Goal: Complete application form

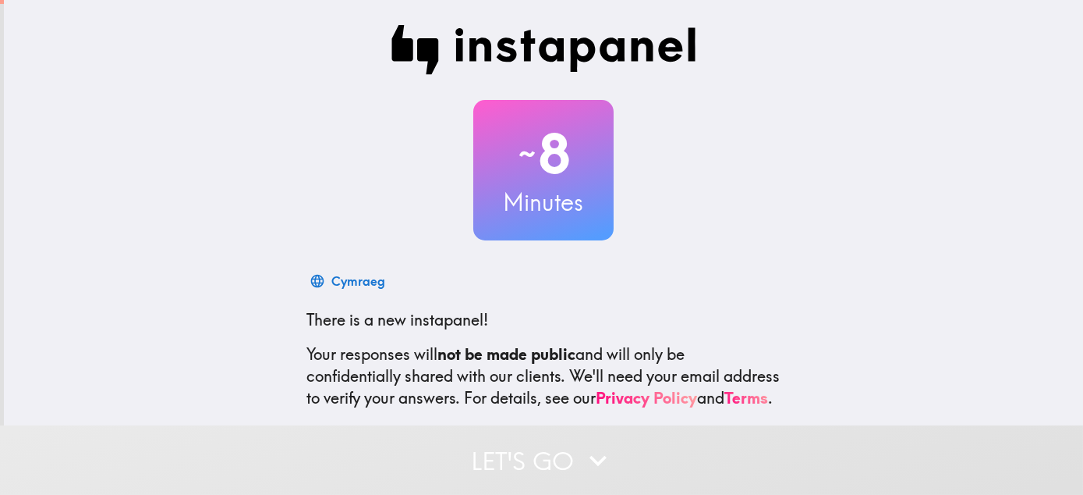
scroll to position [157, 0]
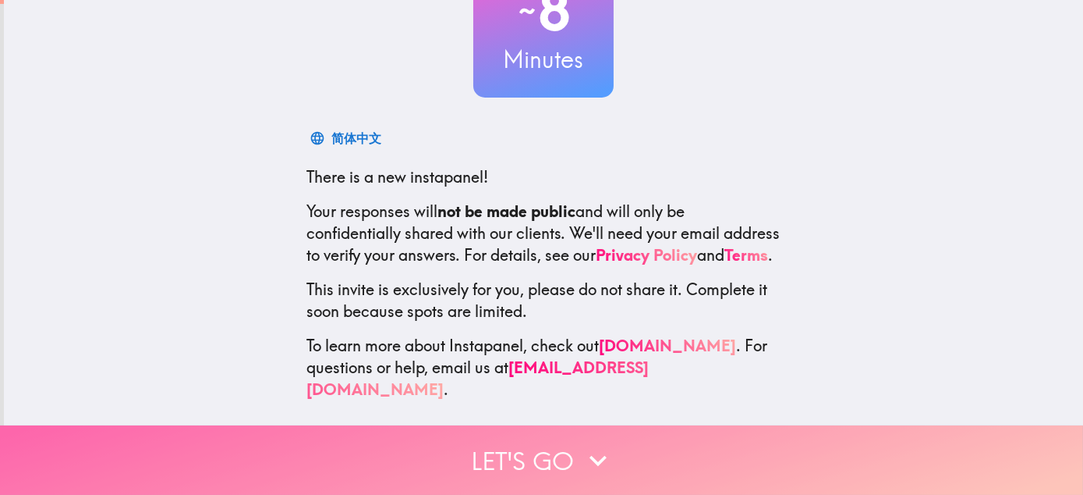
click at [540, 443] on button "Let's go" at bounding box center [541, 459] width 1083 height 69
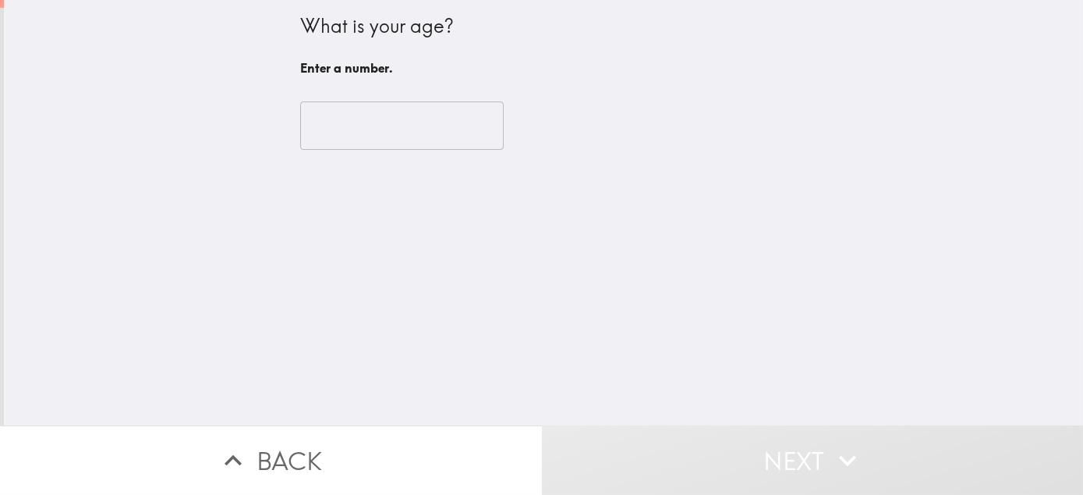
scroll to position [0, 0]
click at [391, 144] on input "number" at bounding box center [402, 125] width 204 height 48
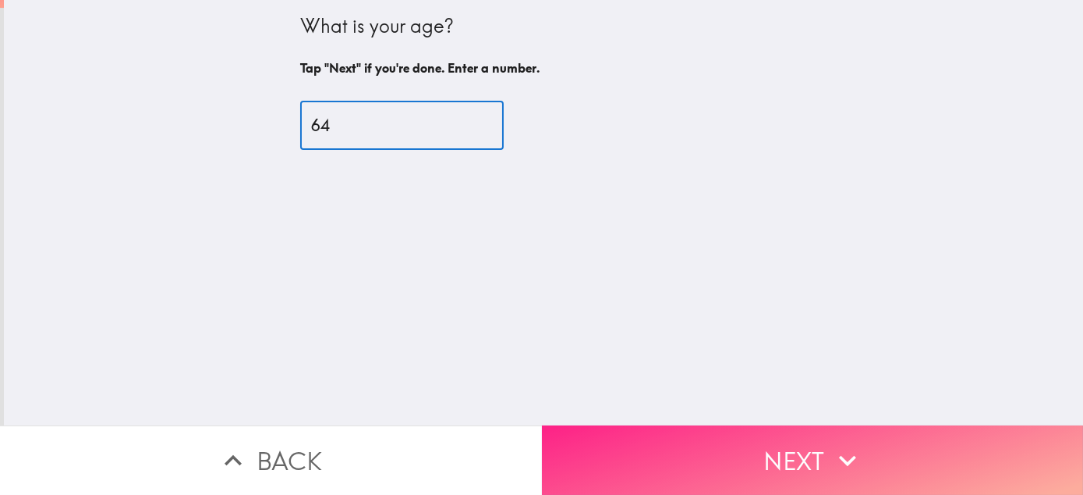
type input "64"
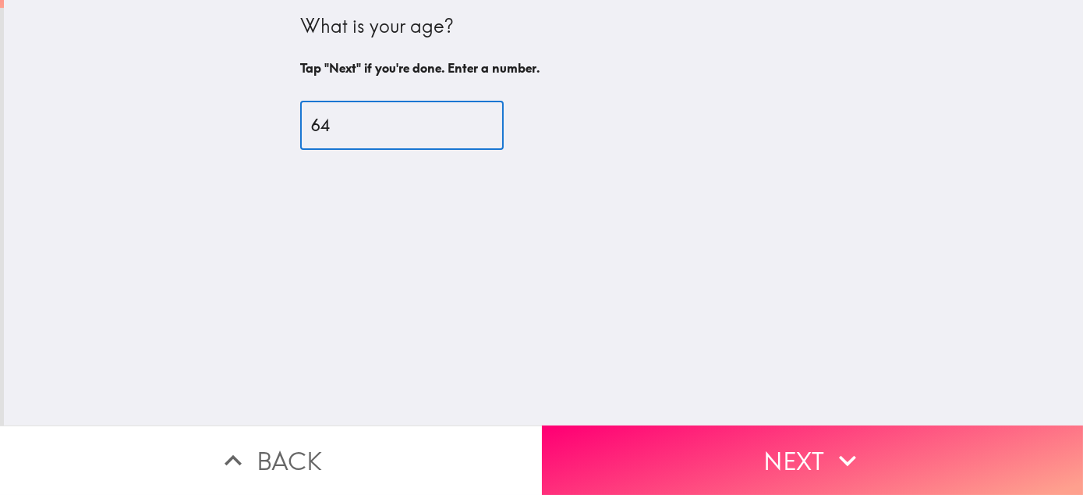
click at [784, 452] on button "Next" at bounding box center [813, 459] width 542 height 69
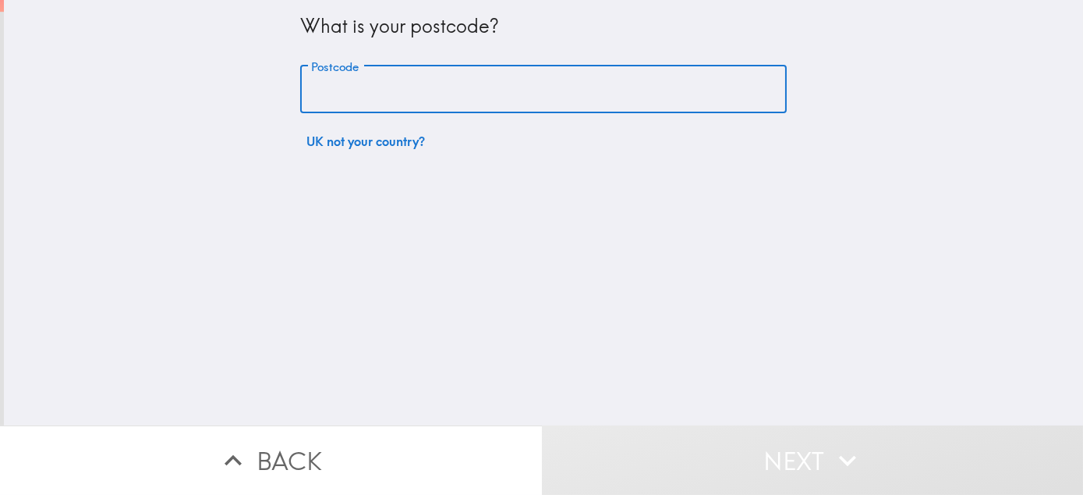
click at [494, 94] on input "Postcode" at bounding box center [543, 90] width 487 height 48
type input "BT44 9BN"
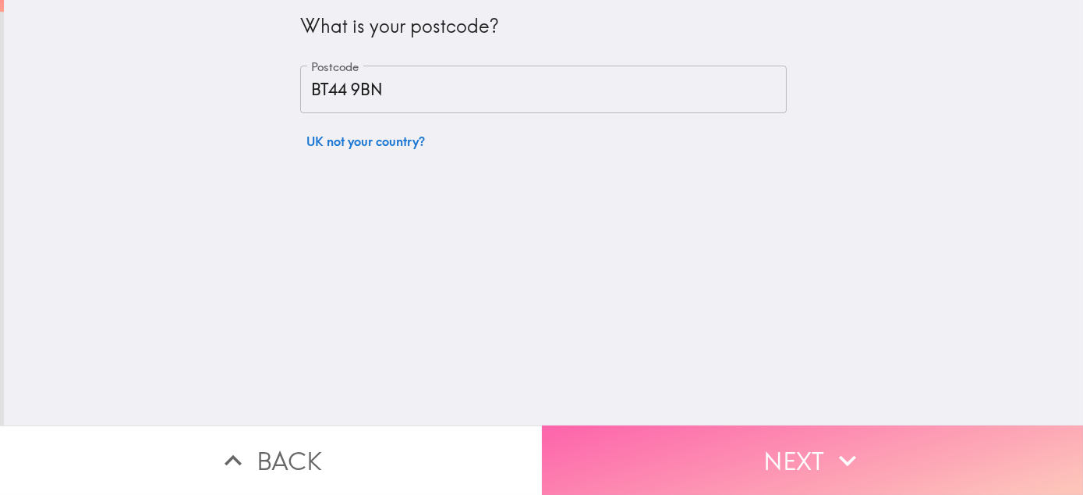
click at [834, 443] on icon "button" at bounding box center [848, 460] width 34 height 34
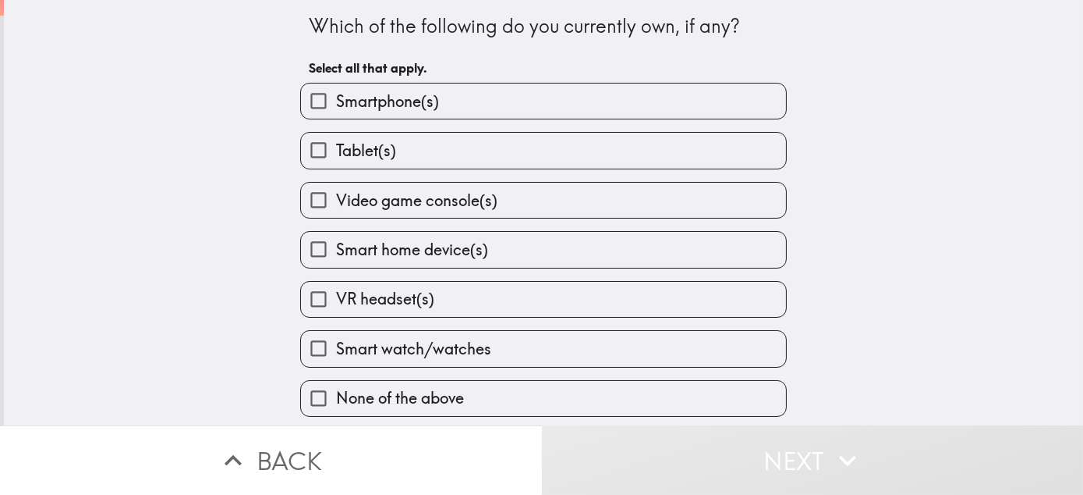
click at [587, 106] on label "Smartphone(s)" at bounding box center [543, 100] width 485 height 35
click at [336, 106] on input "Smartphone(s)" at bounding box center [318, 100] width 35 height 35
checkbox input "true"
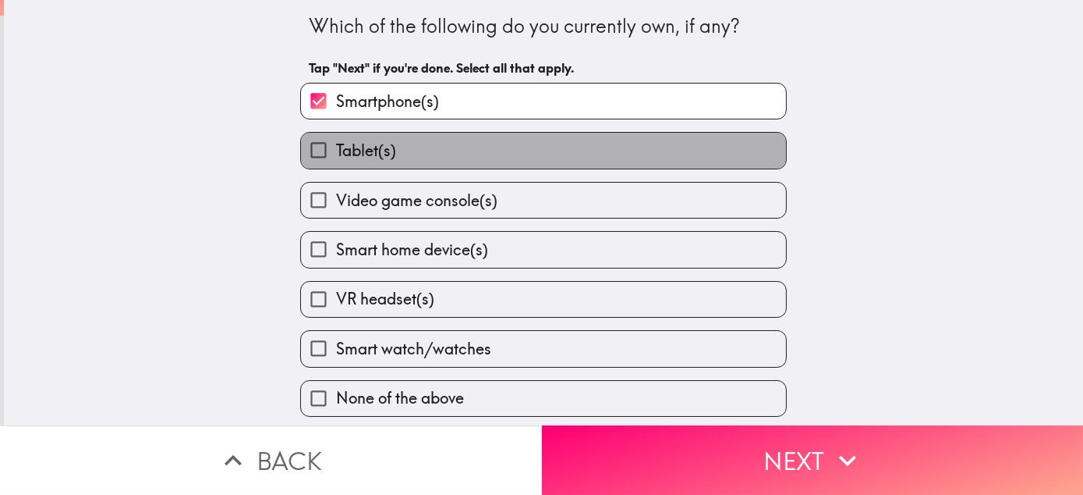
click at [560, 158] on label "Tablet(s)" at bounding box center [543, 150] width 485 height 35
click at [336, 158] on input "Tablet(s)" at bounding box center [318, 150] width 35 height 35
checkbox input "true"
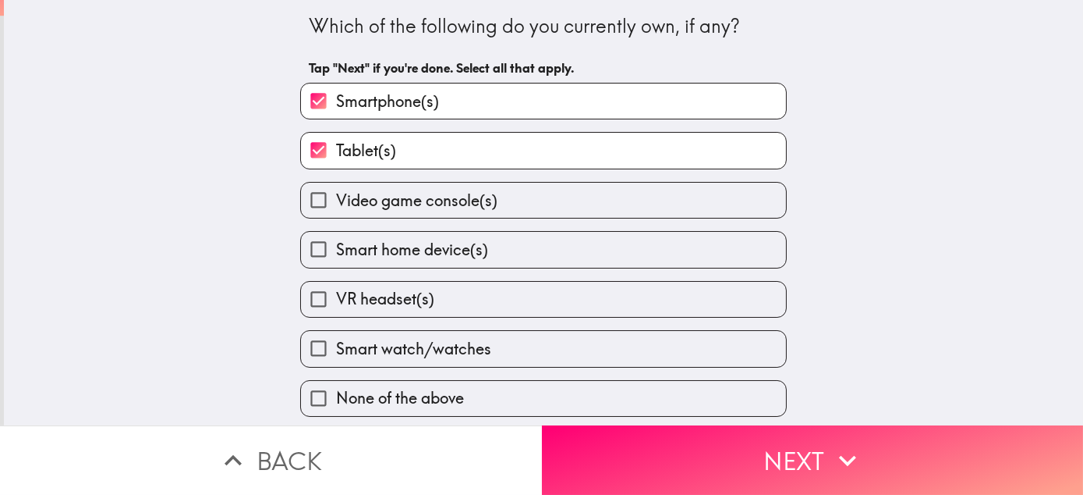
click at [541, 201] on label "Video game console(s)" at bounding box center [543, 200] width 485 height 35
click at [336, 201] on input "Video game console(s)" at bounding box center [318, 200] width 35 height 35
checkbox input "true"
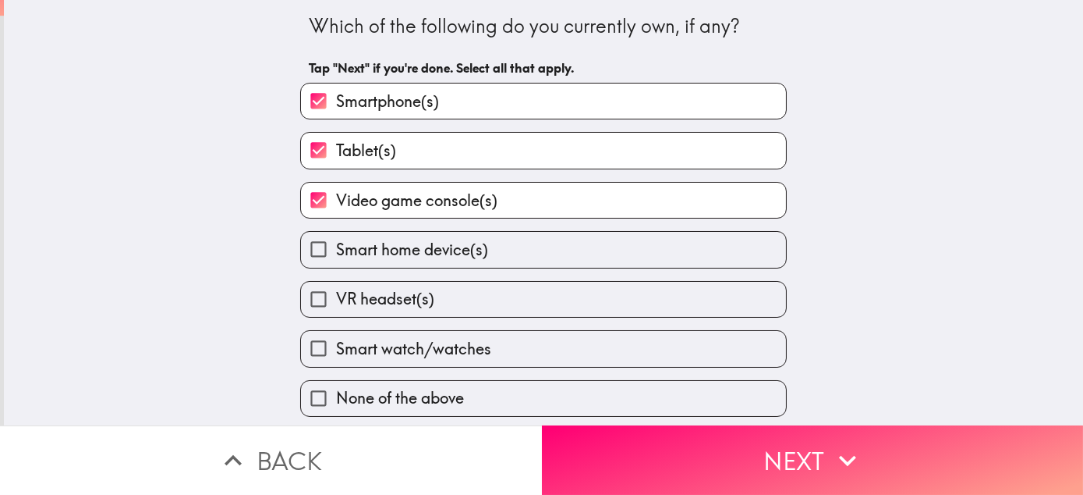
drag, startPoint x: 543, startPoint y: 257, endPoint x: 570, endPoint y: 258, distance: 27.3
click at [546, 257] on label "Smart home device(s)" at bounding box center [543, 249] width 485 height 35
click at [336, 257] on input "Smart home device(s)" at bounding box center [318, 249] width 35 height 35
checkbox input "true"
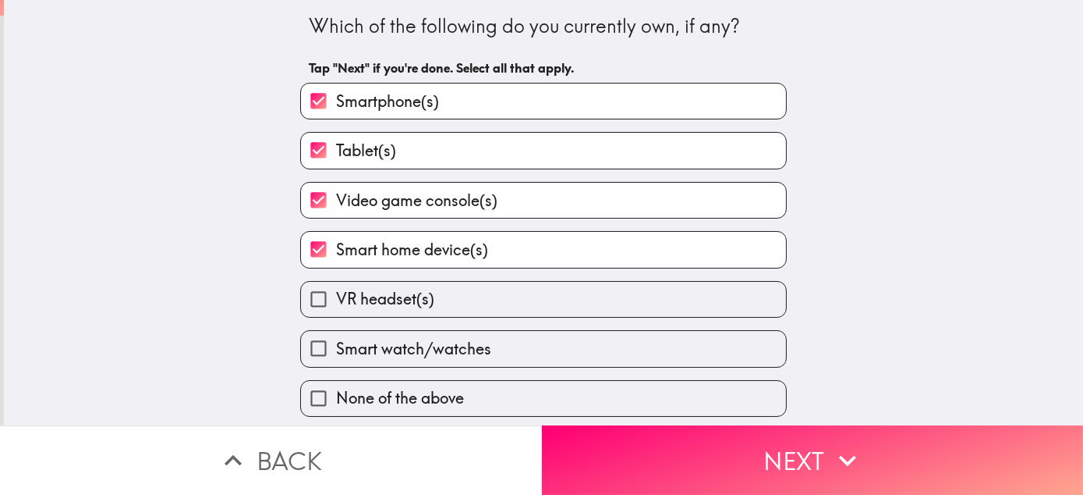
click at [504, 366] on label "Smart watch/watches" at bounding box center [543, 348] width 485 height 35
click at [336, 366] on input "Smart watch/watches" at bounding box center [318, 348] width 35 height 35
checkbox input "true"
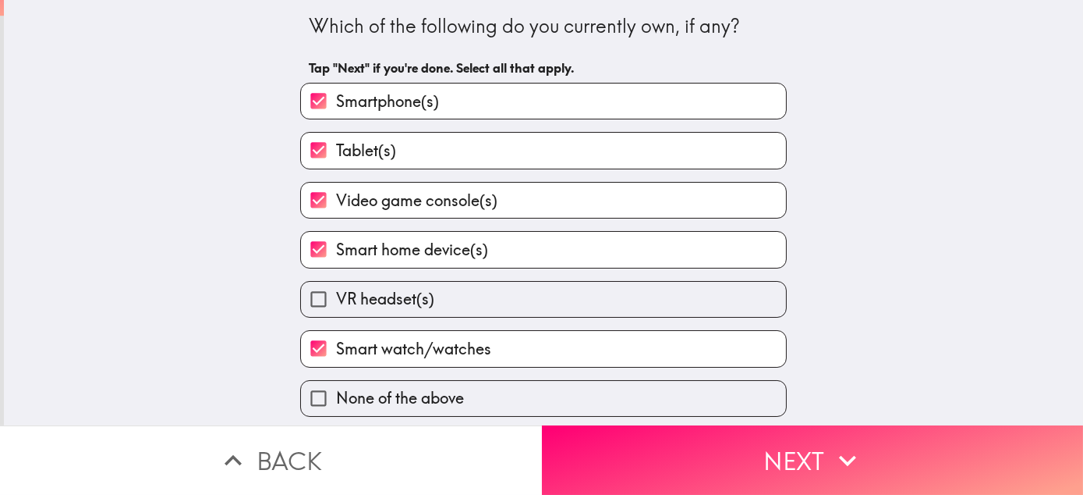
scroll to position [29, 0]
drag, startPoint x: 764, startPoint y: 467, endPoint x: 715, endPoint y: 462, distance: 50.2
click at [761, 468] on button "Next" at bounding box center [813, 459] width 542 height 69
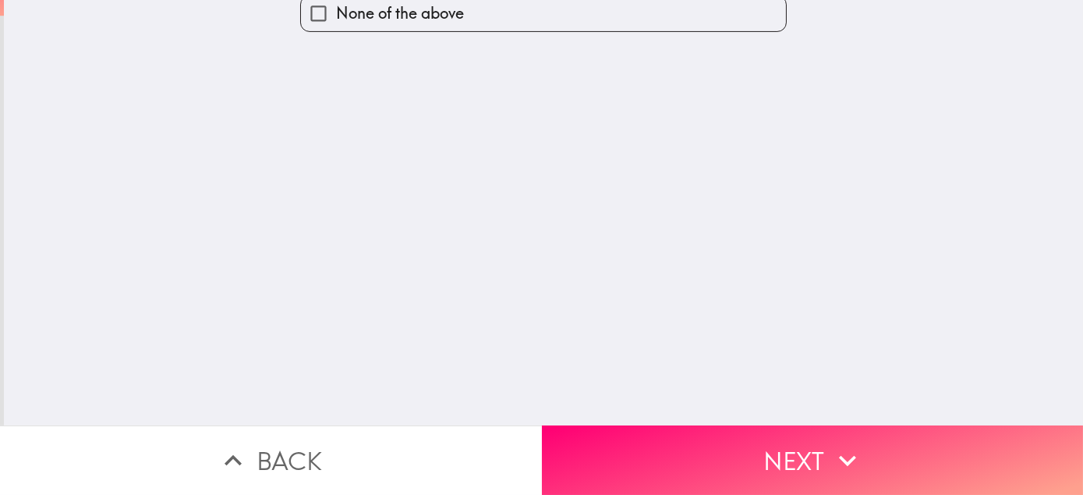
scroll to position [0, 0]
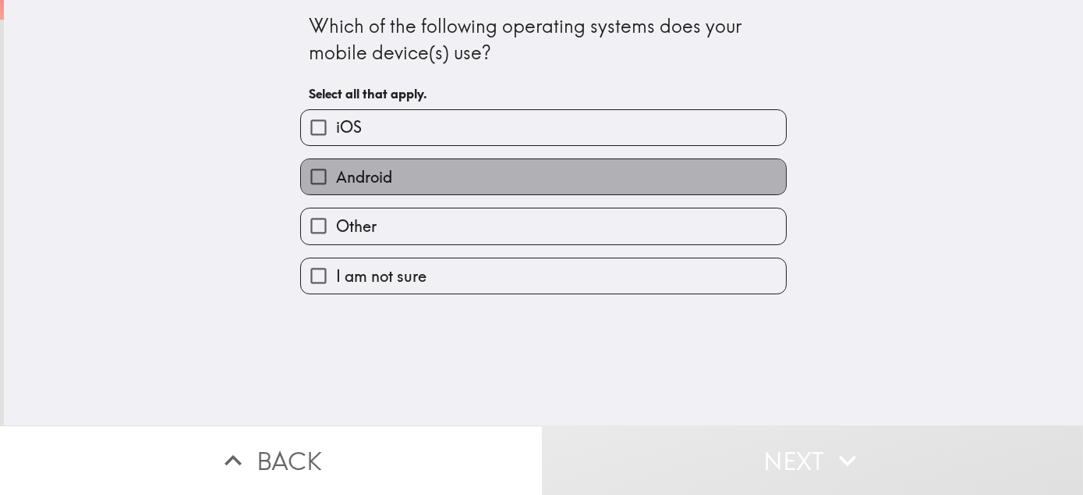
drag, startPoint x: 523, startPoint y: 195, endPoint x: 619, endPoint y: 233, distance: 102.6
click at [530, 194] on label "Android" at bounding box center [543, 176] width 485 height 35
click at [336, 194] on input "Android" at bounding box center [318, 176] width 35 height 35
checkbox input "true"
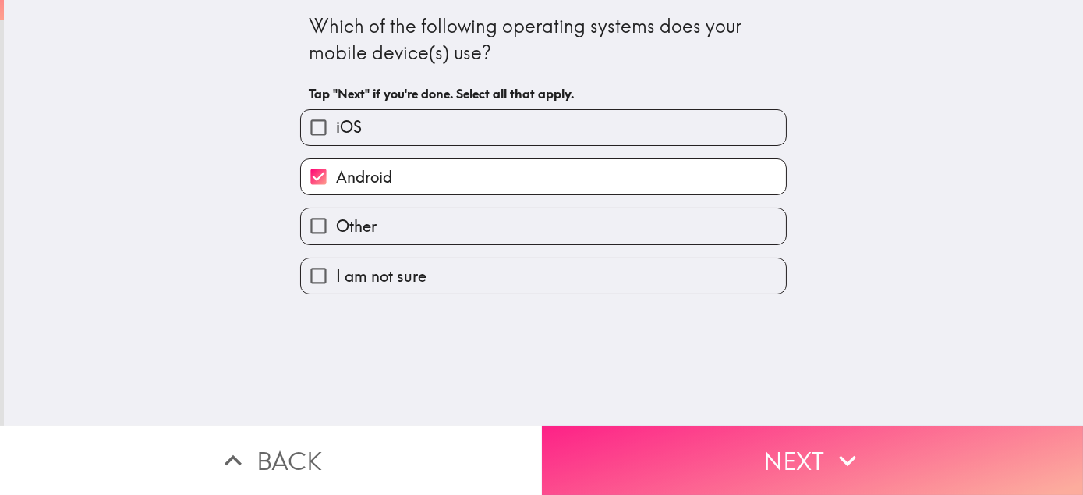
click at [741, 458] on button "Next" at bounding box center [813, 459] width 542 height 69
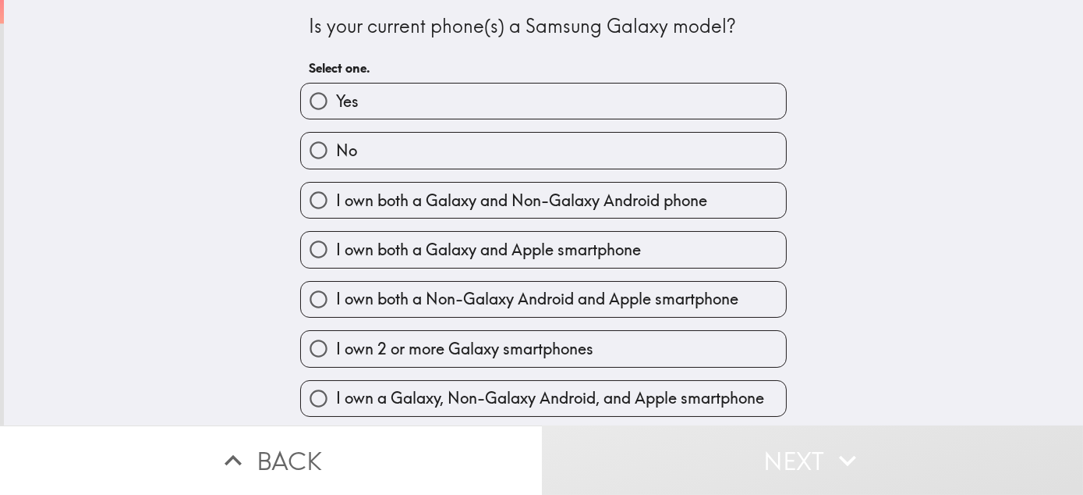
click at [549, 97] on label "Yes" at bounding box center [543, 100] width 485 height 35
click at [336, 97] on input "Yes" at bounding box center [318, 100] width 35 height 35
radio input "true"
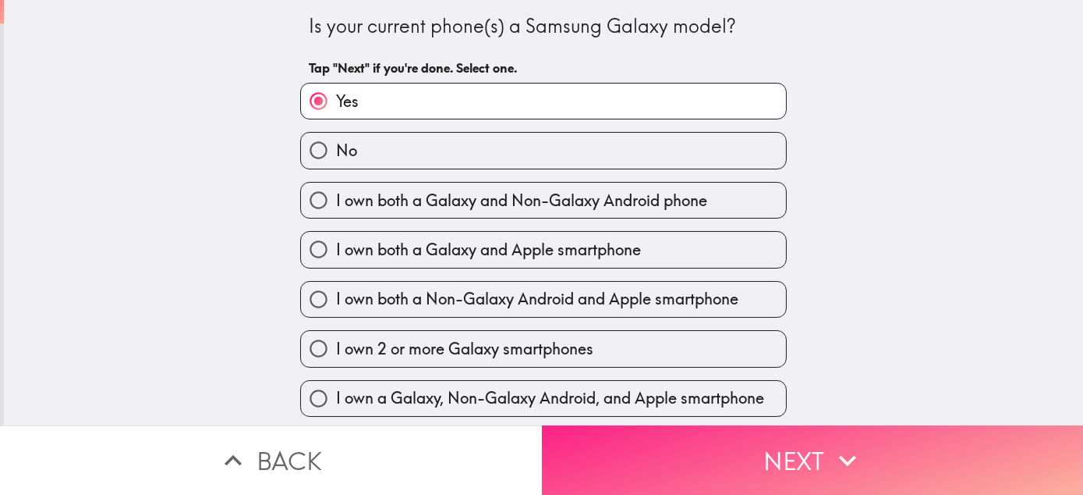
click at [675, 458] on button "Next" at bounding box center [813, 459] width 542 height 69
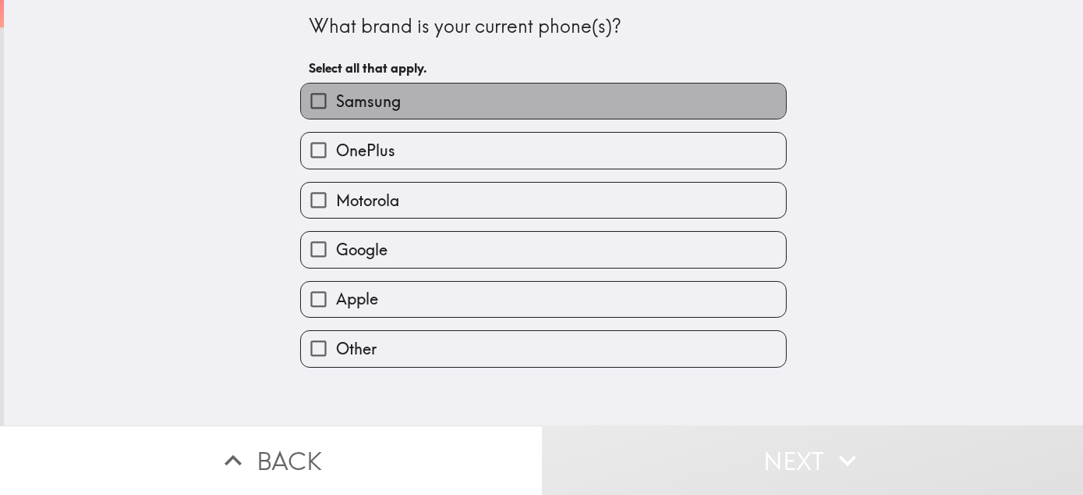
click at [518, 108] on label "Samsung" at bounding box center [543, 100] width 485 height 35
click at [336, 108] on input "Samsung" at bounding box center [318, 100] width 35 height 35
checkbox input "true"
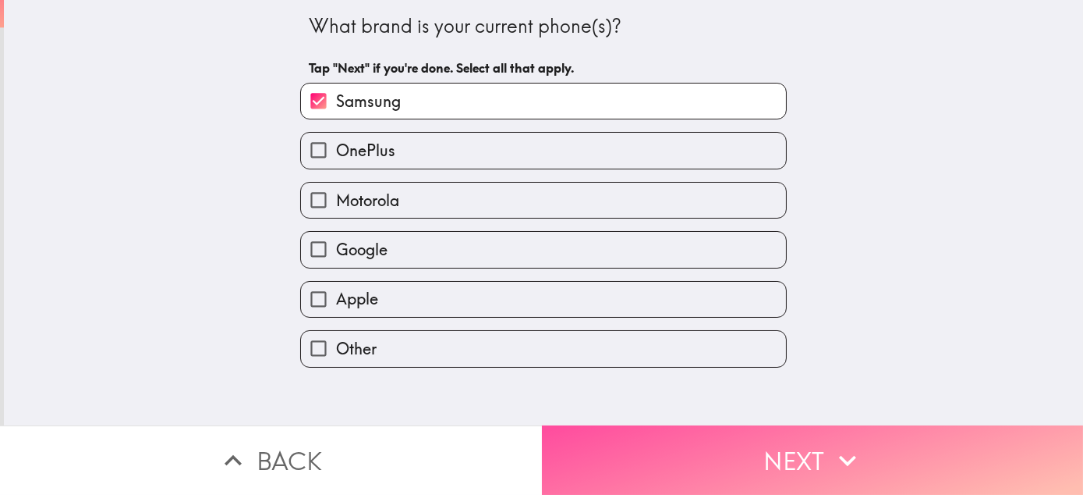
drag, startPoint x: 769, startPoint y: 441, endPoint x: 550, endPoint y: 438, distance: 219.2
click at [763, 441] on button "Next" at bounding box center [813, 459] width 542 height 69
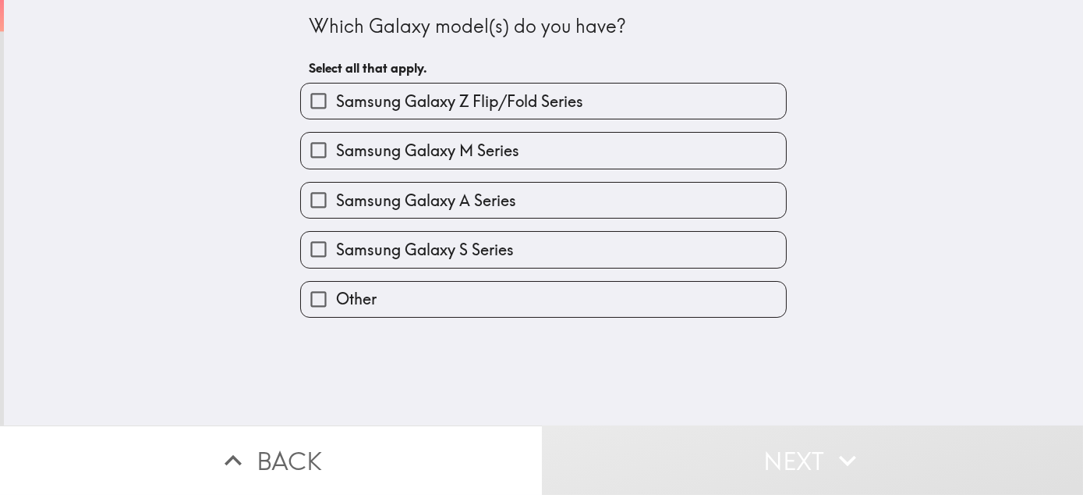
click at [523, 257] on label "Samsung Galaxy S Series" at bounding box center [543, 249] width 485 height 35
click at [336, 257] on input "Samsung Galaxy S Series" at bounding box center [318, 249] width 35 height 35
checkbox input "true"
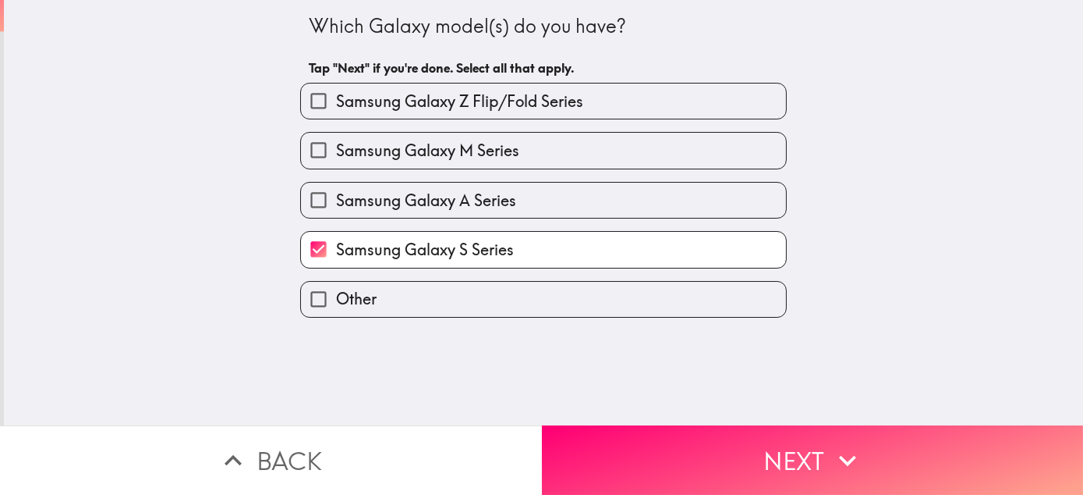
drag, startPoint x: 703, startPoint y: 441, endPoint x: 446, endPoint y: 431, distance: 256.8
click at [700, 440] on button "Next" at bounding box center [813, 459] width 542 height 69
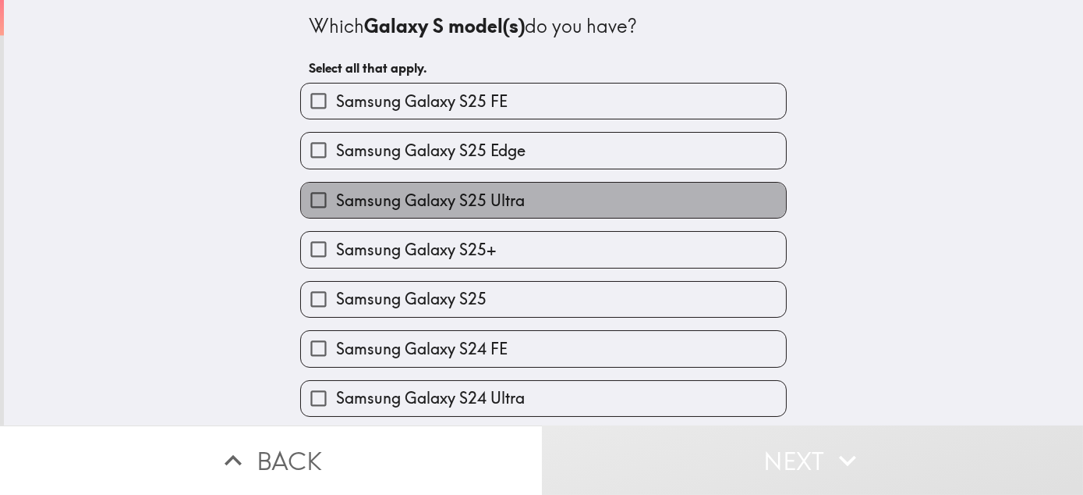
click at [523, 216] on label "Samsung Galaxy S25 Ultra" at bounding box center [543, 200] width 485 height 35
click at [336, 216] on input "Samsung Galaxy S25 Ultra" at bounding box center [318, 200] width 35 height 35
checkbox input "true"
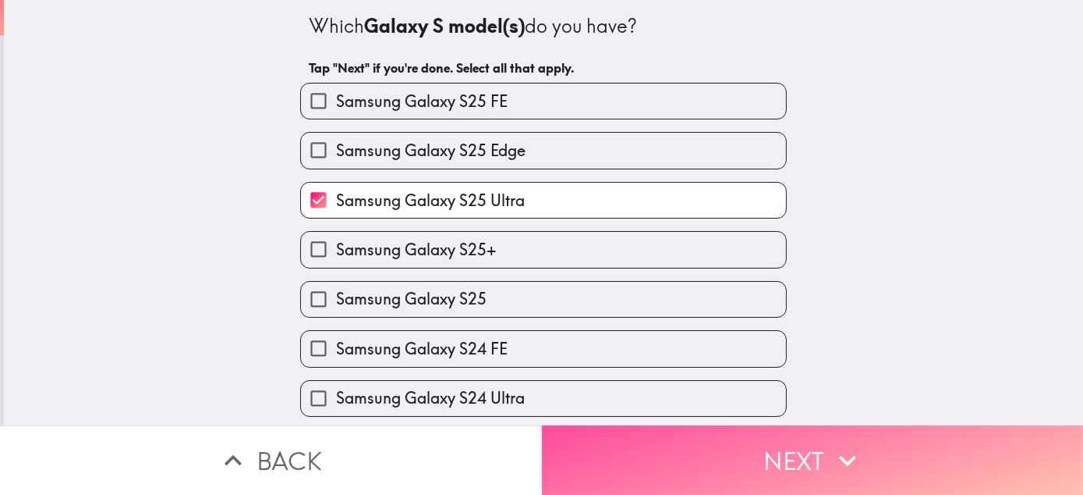
drag, startPoint x: 697, startPoint y: 459, endPoint x: 449, endPoint y: 459, distance: 248.0
click at [693, 459] on button "Next" at bounding box center [813, 459] width 542 height 69
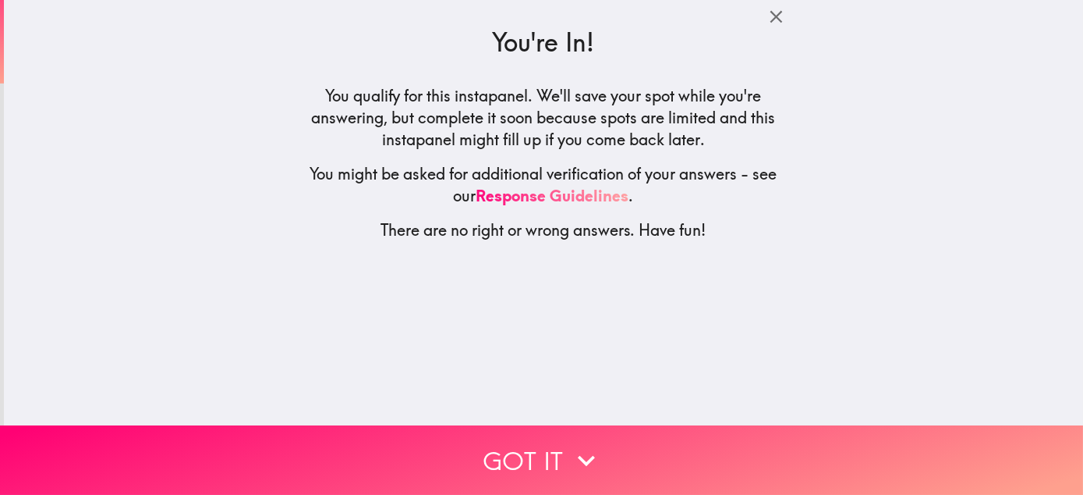
click at [508, 445] on button "Got it" at bounding box center [541, 459] width 1083 height 69
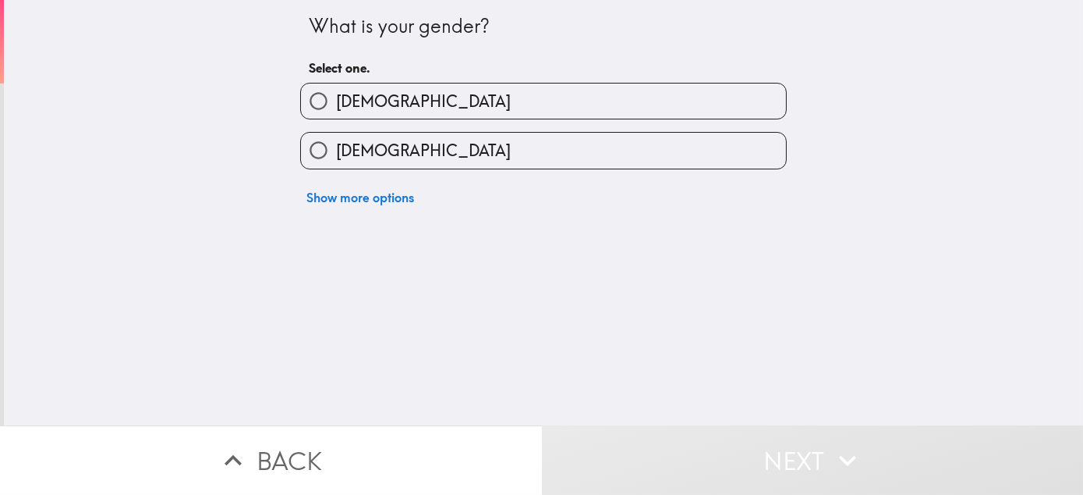
click at [446, 164] on label "[DEMOGRAPHIC_DATA]" at bounding box center [543, 150] width 485 height 35
click at [336, 164] on input "[DEMOGRAPHIC_DATA]" at bounding box center [318, 150] width 35 height 35
radio input "true"
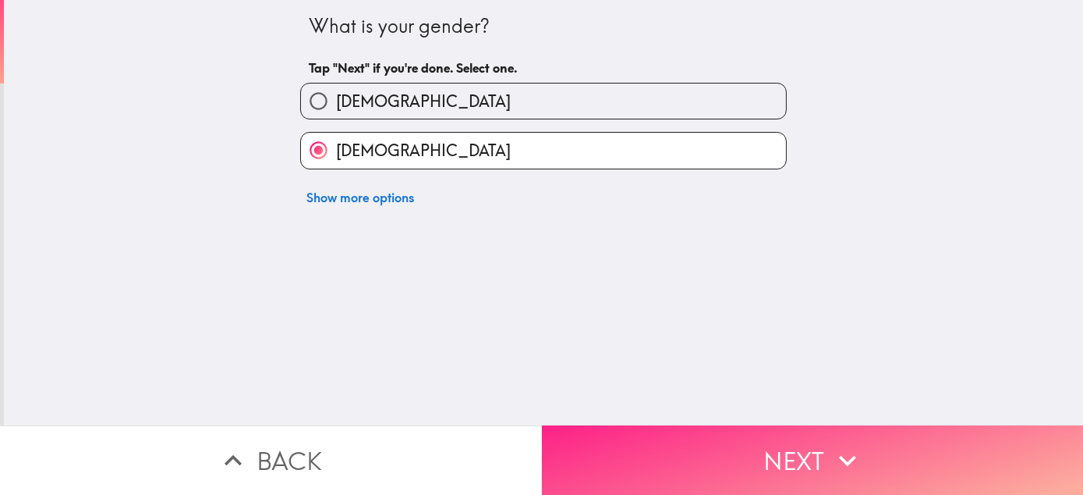
drag, startPoint x: 729, startPoint y: 468, endPoint x: 677, endPoint y: 450, distance: 54.5
click at [729, 467] on button "Next" at bounding box center [813, 459] width 542 height 69
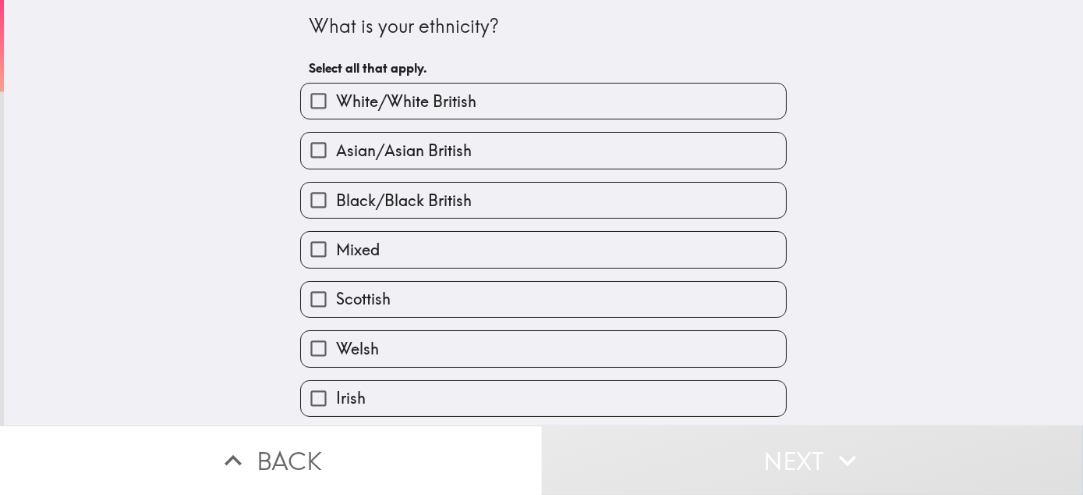
drag, startPoint x: 562, startPoint y: 119, endPoint x: 768, endPoint y: 427, distance: 371.7
click at [569, 119] on label "White/White British" at bounding box center [543, 100] width 485 height 35
click at [336, 119] on input "White/White British" at bounding box center [318, 100] width 35 height 35
checkbox input "true"
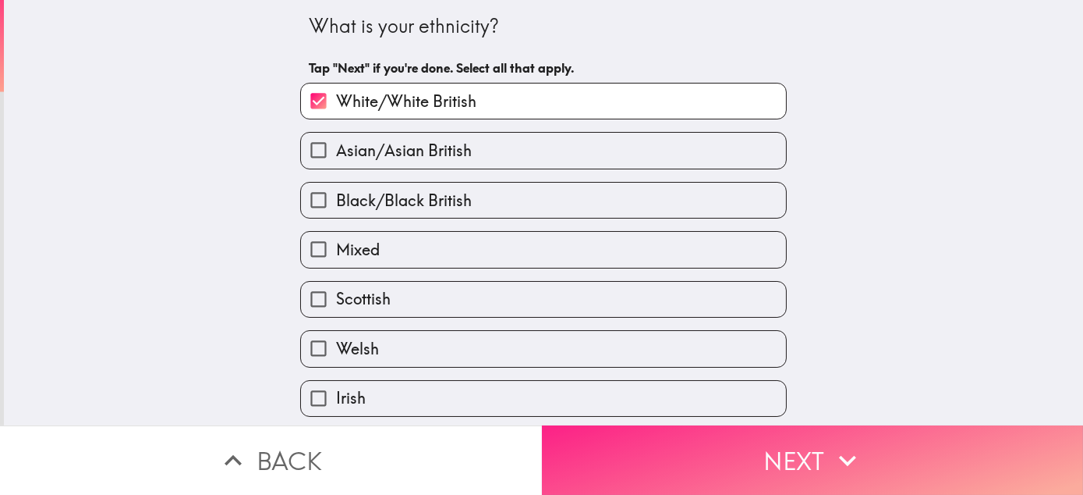
click at [769, 454] on button "Next" at bounding box center [813, 459] width 542 height 69
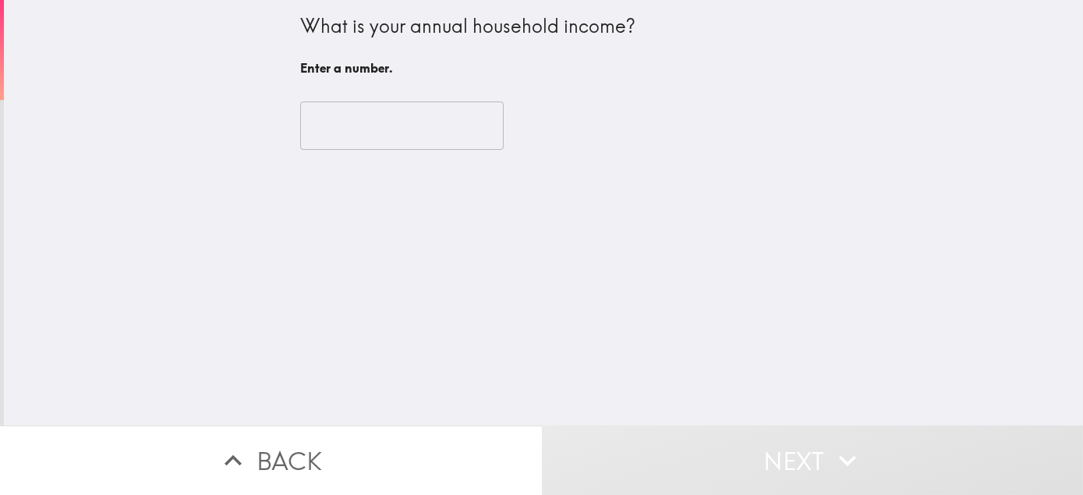
click at [434, 135] on input "number" at bounding box center [402, 125] width 204 height 48
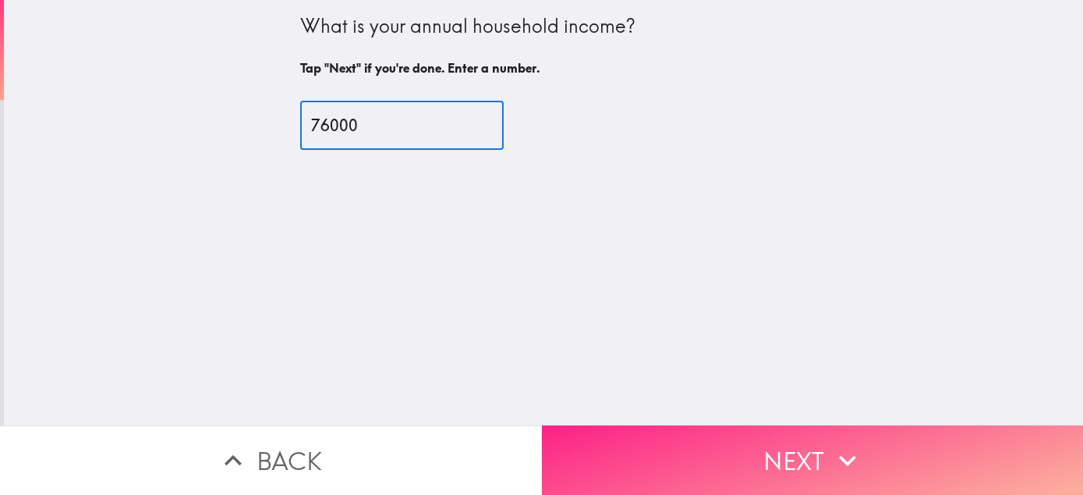
type input "76000"
click at [752, 449] on button "Next" at bounding box center [813, 459] width 542 height 69
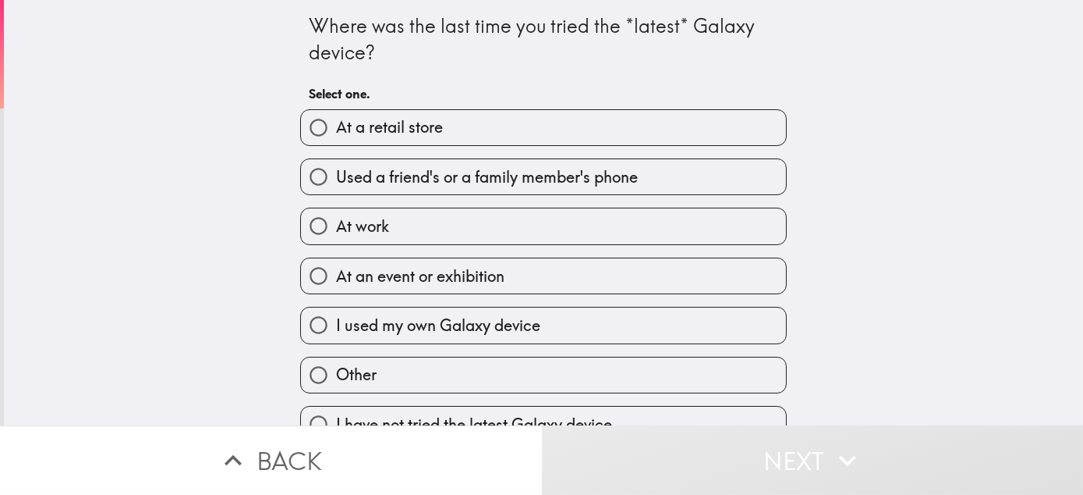
click at [516, 336] on span "I used my own Galaxy device" at bounding box center [438, 325] width 204 height 22
click at [336, 340] on input "I used my own Galaxy device" at bounding box center [318, 324] width 35 height 35
radio input "true"
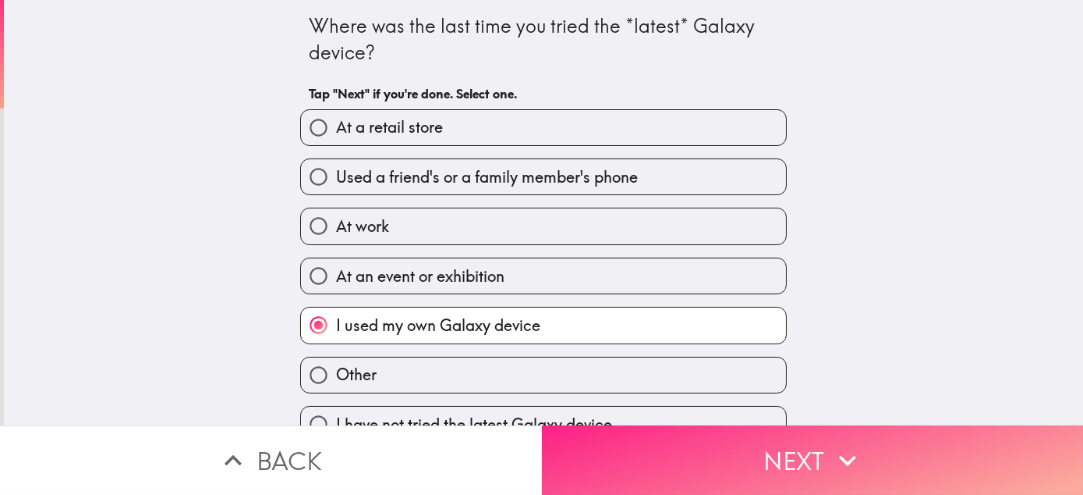
click at [789, 462] on button "Next" at bounding box center [813, 459] width 542 height 69
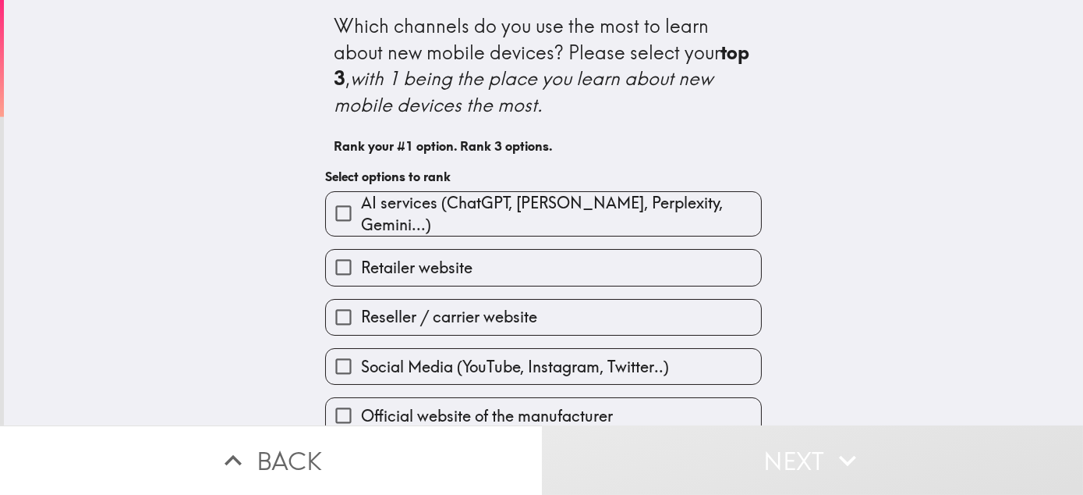
scroll to position [192, 0]
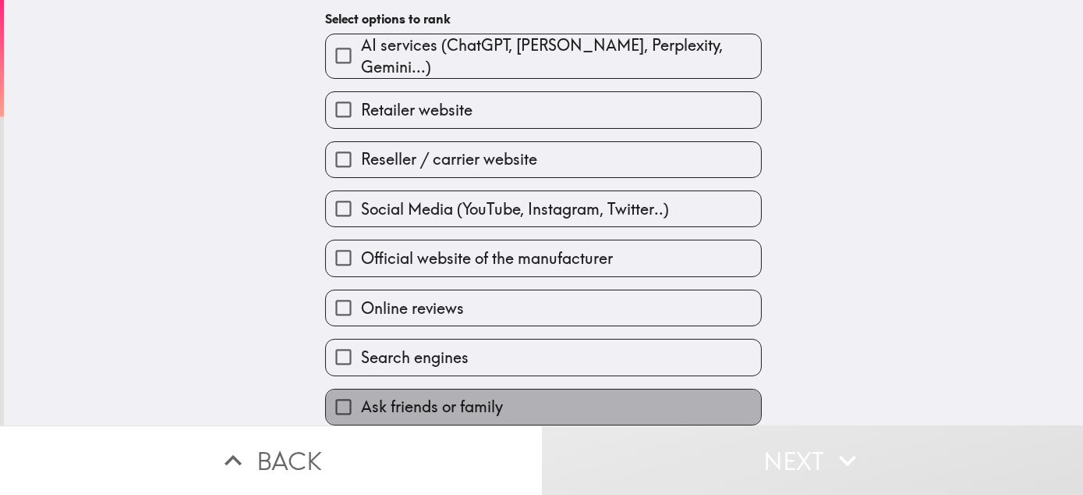
click at [580, 391] on label "Ask friends or family" at bounding box center [543, 406] width 435 height 35
click at [361, 391] on input "Ask friends or family" at bounding box center [343, 406] width 35 height 35
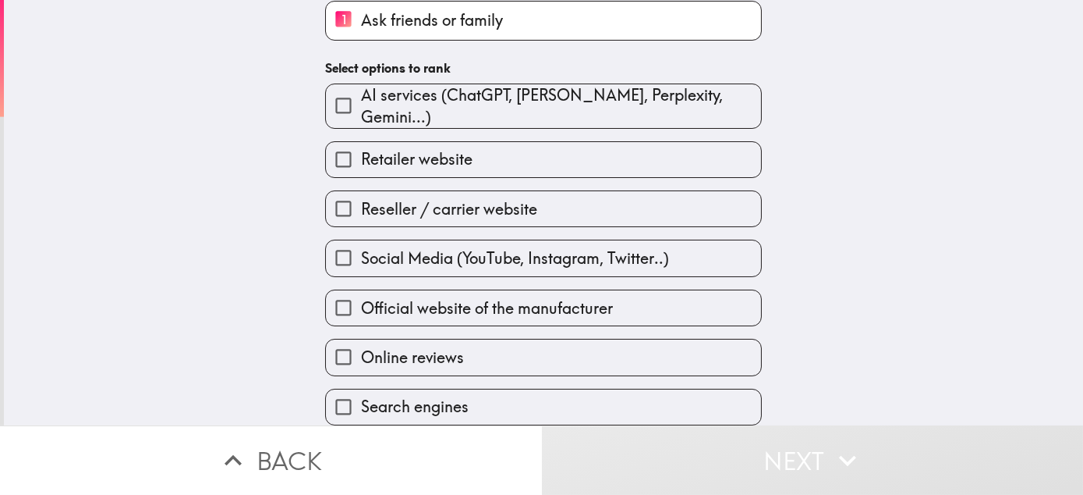
scroll to position [195, 0]
click at [603, 142] on label "Retailer website" at bounding box center [543, 159] width 435 height 35
click at [361, 142] on input "Retailer website" at bounding box center [343, 159] width 35 height 35
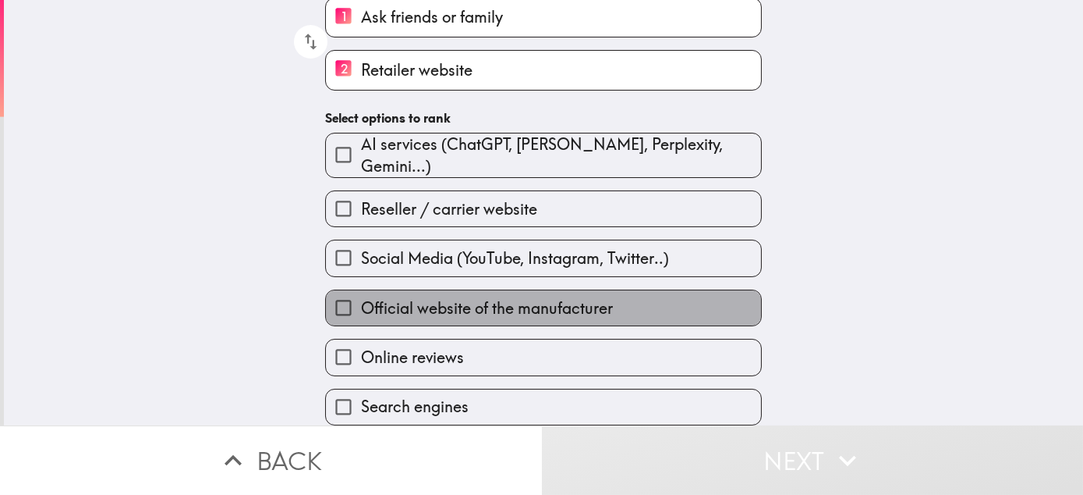
click at [590, 297] on span "Official website of the manufacturer" at bounding box center [487, 308] width 252 height 22
click at [361, 290] on input "Official website of the manufacturer" at bounding box center [343, 307] width 35 height 35
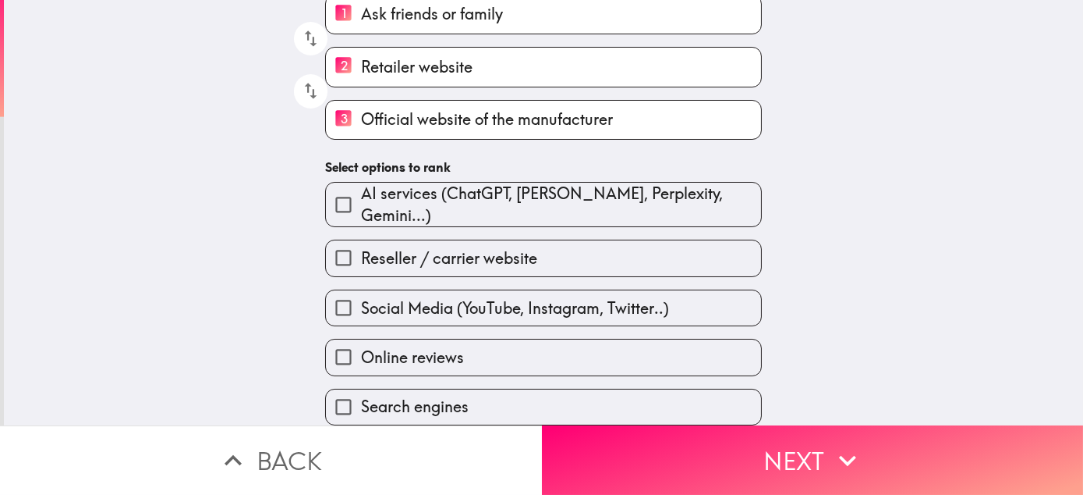
scroll to position [202, 0]
click at [490, 396] on label "Search engines" at bounding box center [543, 406] width 435 height 35
click at [361, 396] on input "Search engines" at bounding box center [343, 406] width 35 height 35
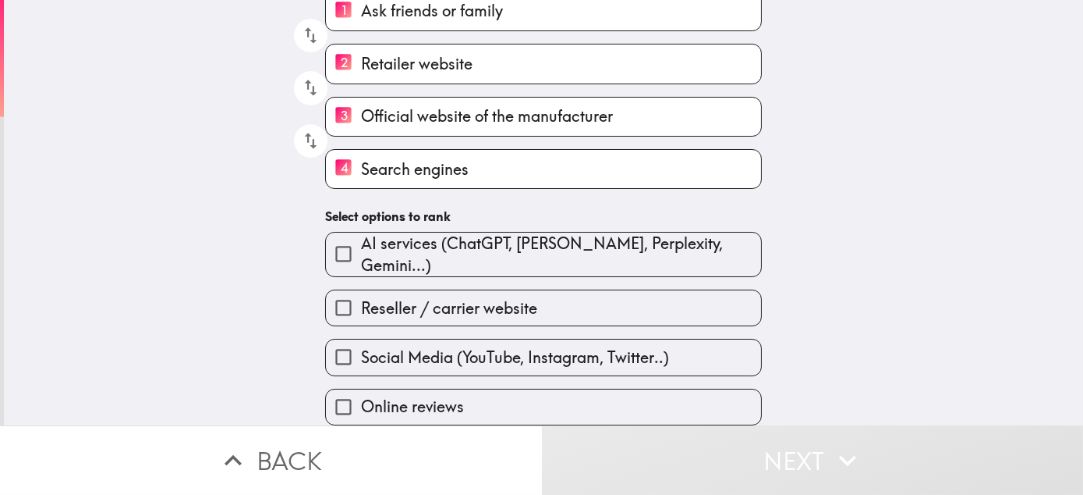
click at [473, 403] on label "Online reviews" at bounding box center [543, 406] width 435 height 35
click at [361, 403] on input "Online reviews" at bounding box center [343, 406] width 35 height 35
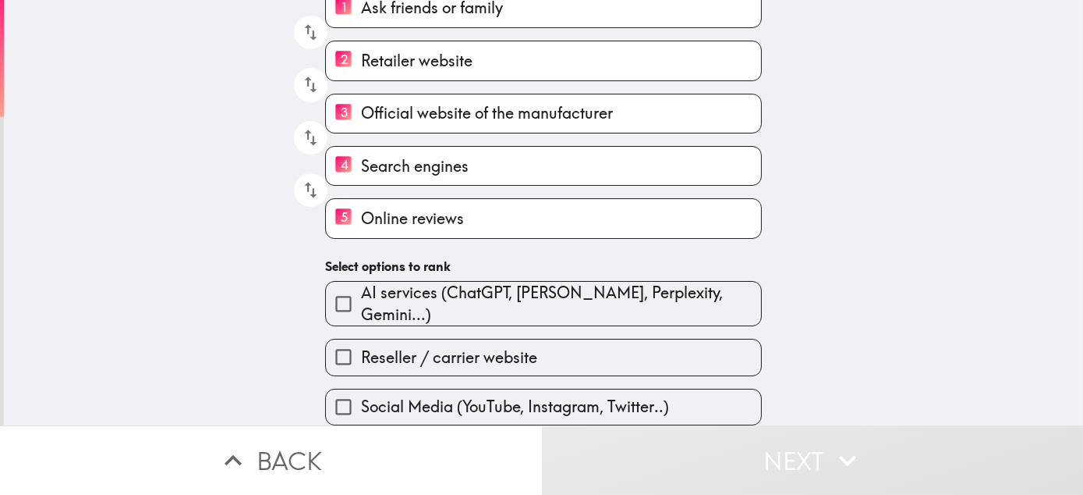
scroll to position [204, 0]
click at [488, 349] on span "Reseller / carrier website" at bounding box center [449, 357] width 176 height 22
click at [361, 349] on input "Reseller / carrier website" at bounding box center [343, 356] width 35 height 35
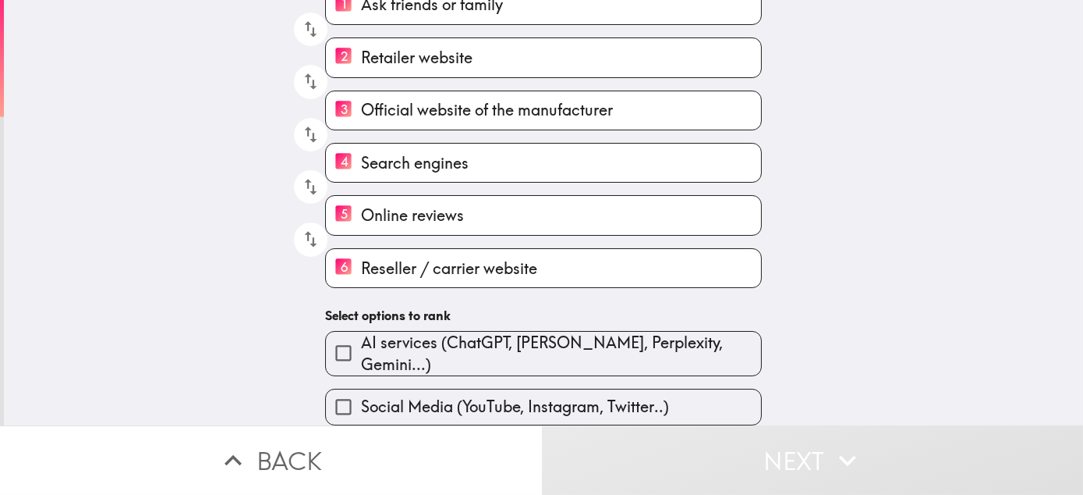
click at [459, 397] on span "Social Media (YouTube, Instagram, Twitter..)" at bounding box center [515, 406] width 308 height 22
click at [361, 397] on input "Social Media (YouTube, Instagram, Twitter..)" at bounding box center [343, 406] width 35 height 35
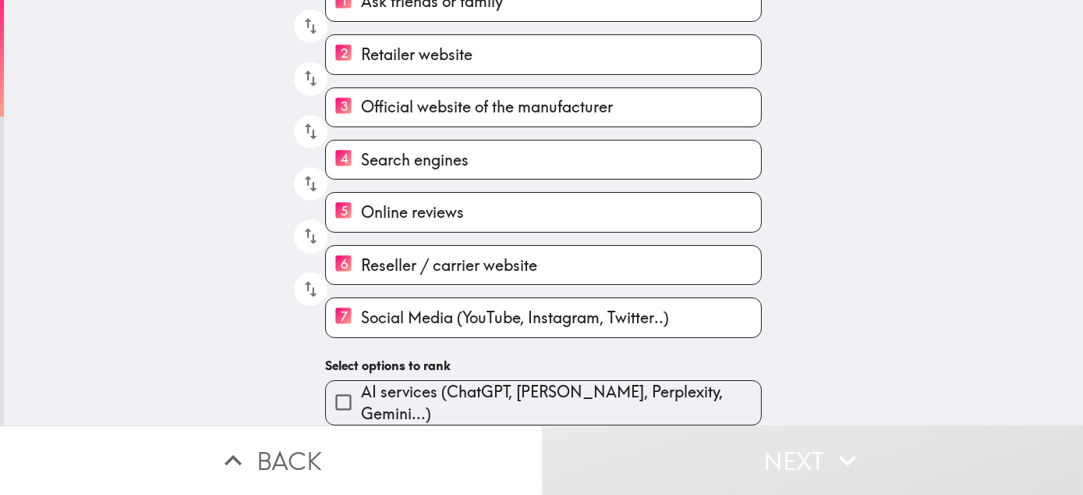
scroll to position [211, 0]
click at [452, 388] on span "AI services (ChatGPT, [PERSON_NAME], Perplexity, Gemini...)" at bounding box center [561, 403] width 400 height 44
click at [361, 388] on input "AI services (ChatGPT, [PERSON_NAME], Perplexity, Gemini...)" at bounding box center [343, 402] width 35 height 35
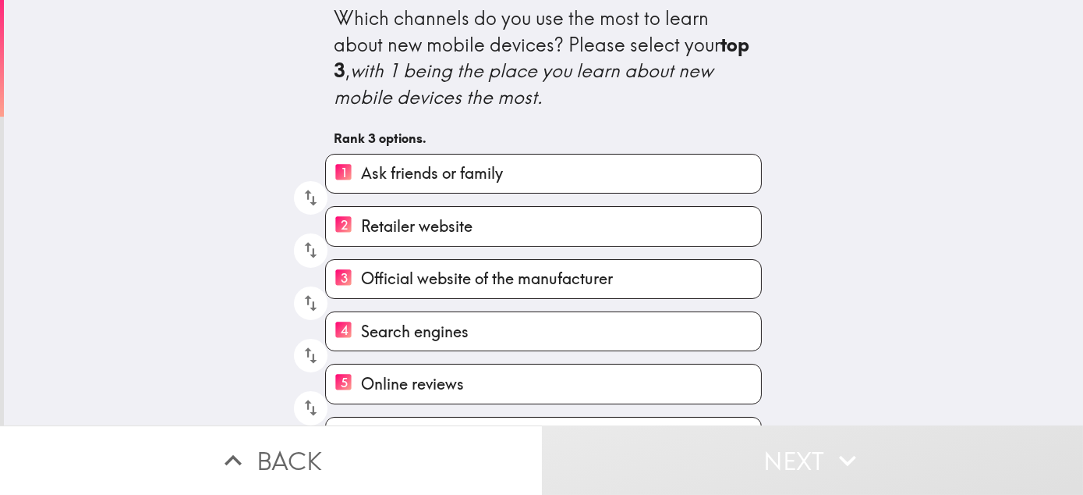
scroll to position [0, 0]
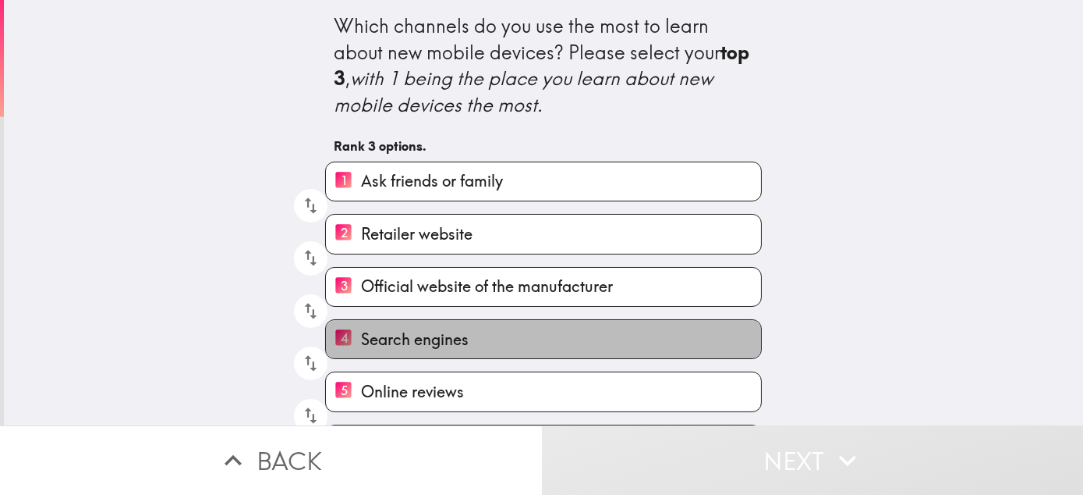
click at [604, 356] on label "4 Search engines" at bounding box center [543, 339] width 435 height 38
click at [361, 356] on input "4 Search engines" at bounding box center [343, 339] width 35 height 38
click at [527, 358] on label "4 Online reviews" at bounding box center [543, 339] width 435 height 38
click at [361, 358] on input "4 Online reviews" at bounding box center [343, 339] width 35 height 38
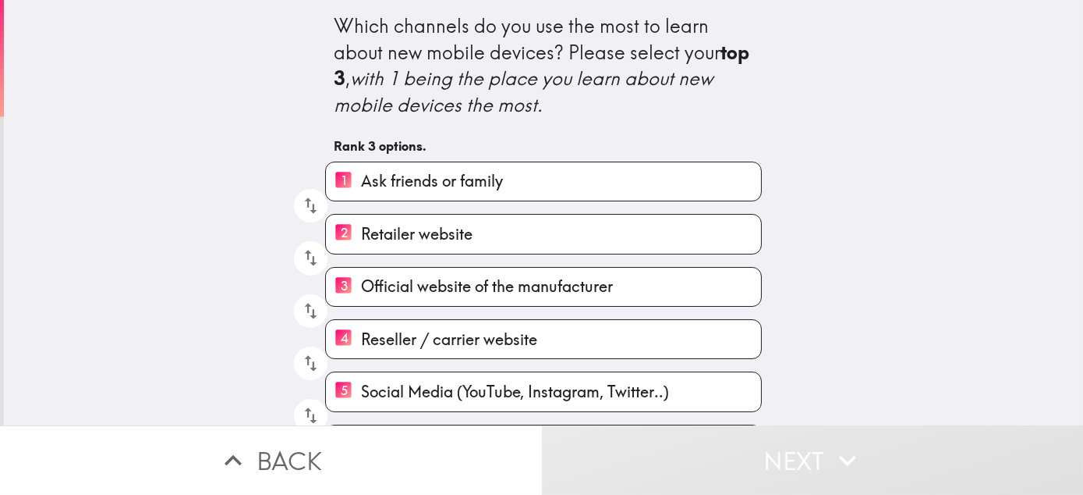
click at [561, 294] on span "Official website of the manufacturer" at bounding box center [487, 286] width 252 height 22
click at [361, 294] on input "3 Official website of the manufacturer" at bounding box center [343, 287] width 35 height 38
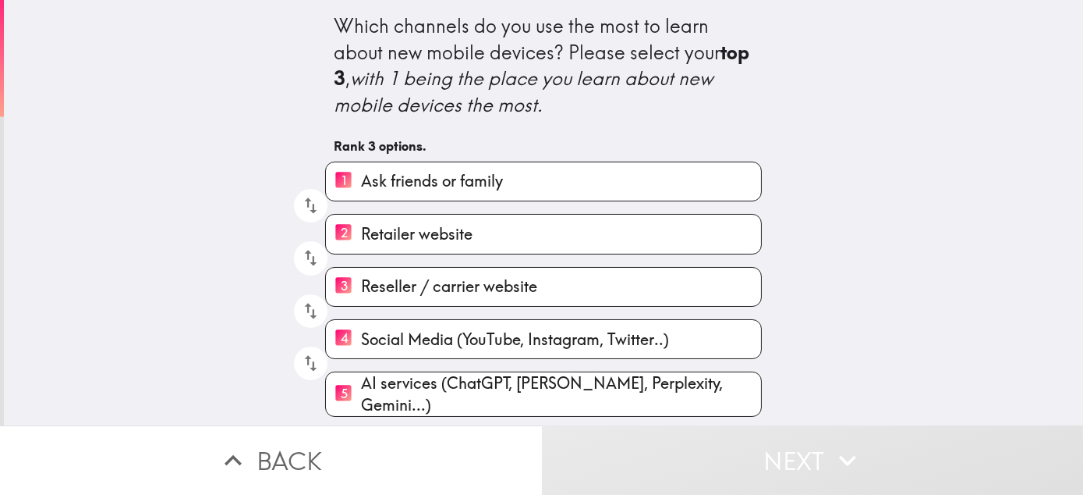
scroll to position [209, 0]
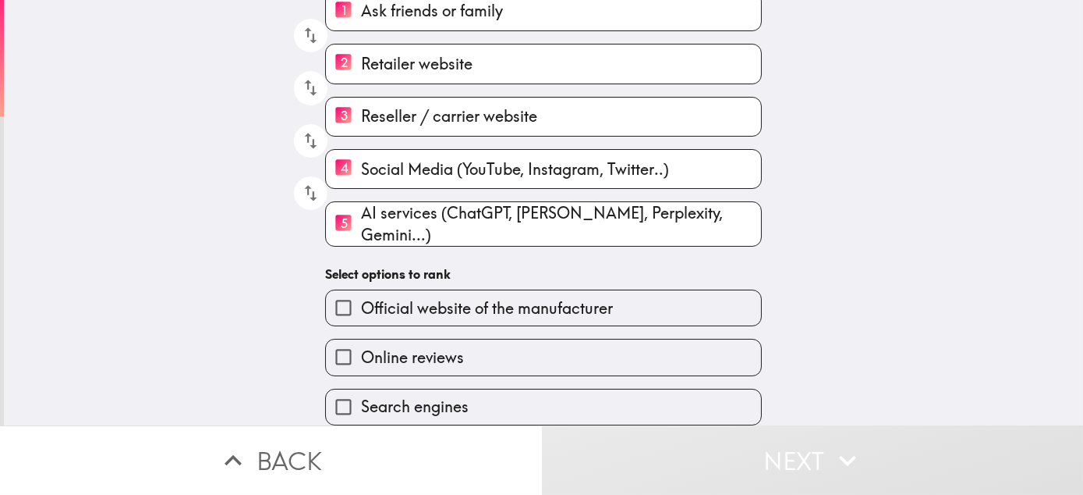
click at [289, 445] on button "Back" at bounding box center [271, 459] width 542 height 69
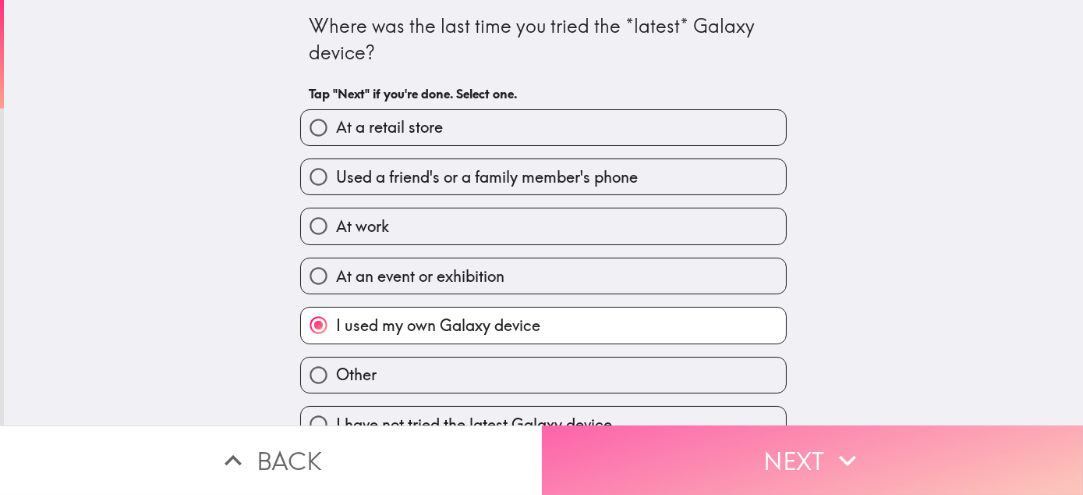
click at [743, 439] on button "Next" at bounding box center [813, 459] width 542 height 69
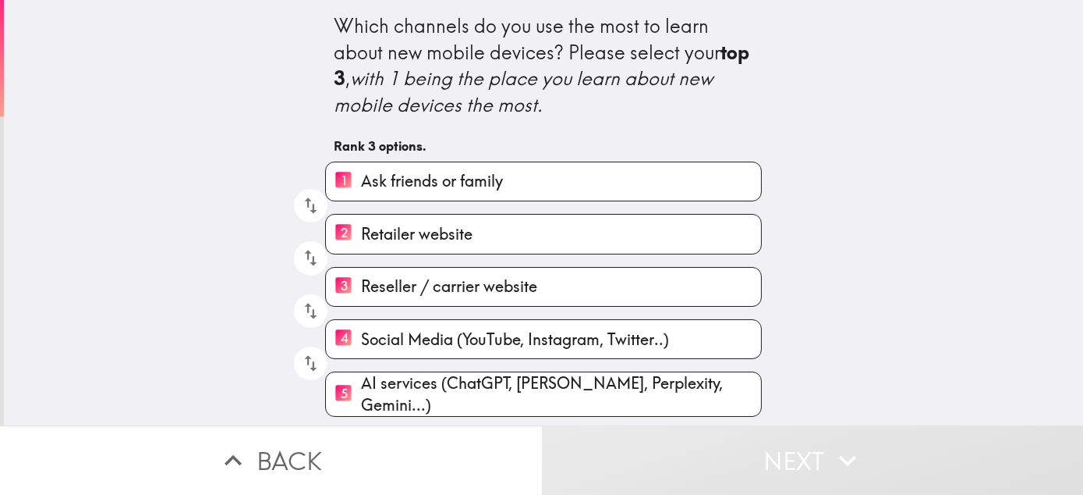
click at [461, 358] on label "4 Social Media (YouTube, Instagram, Twitter..)" at bounding box center [543, 339] width 435 height 38
click at [361, 358] on input "4 Social Media (YouTube, Instagram, Twitter..)" at bounding box center [343, 339] width 35 height 38
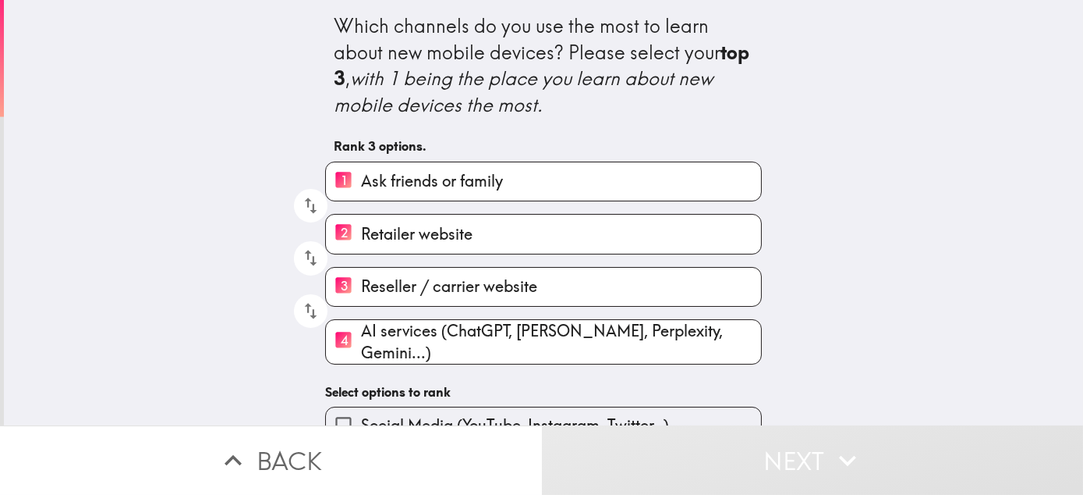
click at [460, 363] on label "4 AI services (ChatGPT, [PERSON_NAME], Perplexity, Gemini...)" at bounding box center [543, 342] width 435 height 44
click at [361, 360] on input "4 AI services (ChatGPT, [PERSON_NAME], Perplexity, Gemini...)" at bounding box center [343, 341] width 35 height 38
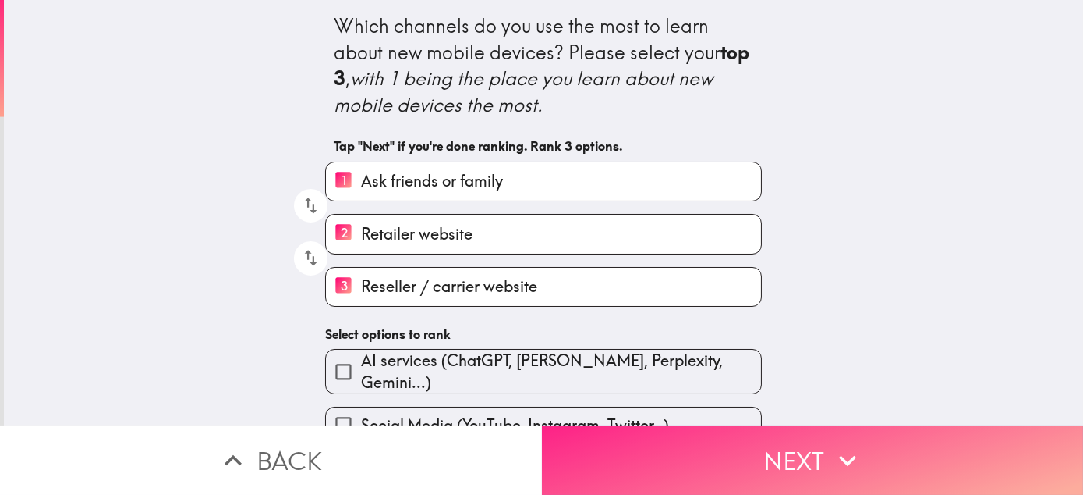
click at [816, 457] on button "Next" at bounding box center [813, 459] width 542 height 69
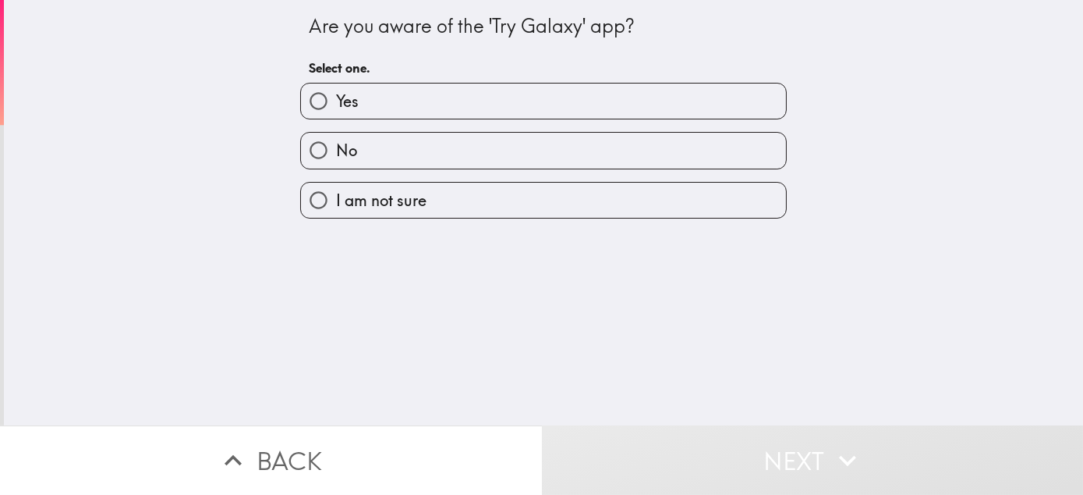
click at [536, 168] on label "No" at bounding box center [543, 150] width 485 height 35
click at [336, 168] on input "No" at bounding box center [318, 150] width 35 height 35
radio input "true"
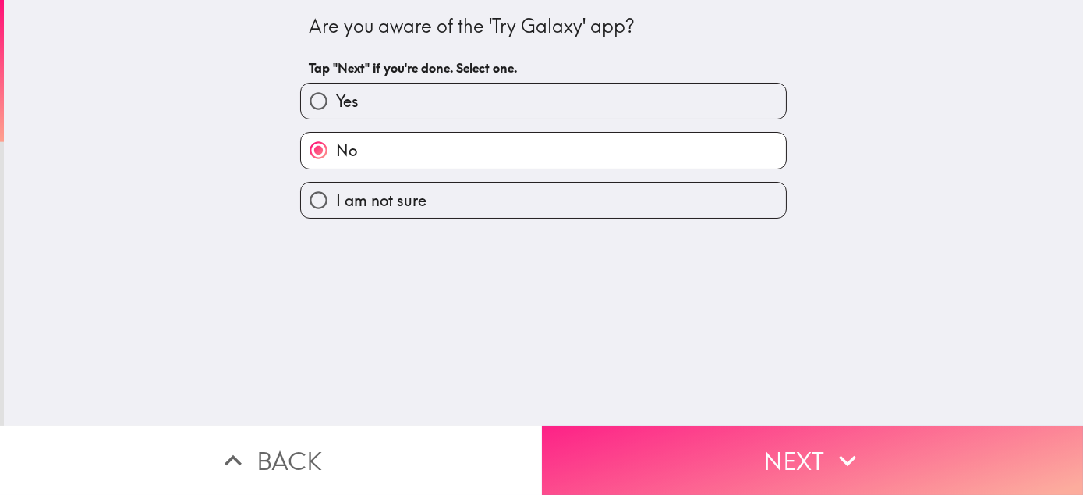
drag, startPoint x: 756, startPoint y: 454, endPoint x: 615, endPoint y: 449, distance: 140.5
click at [735, 453] on button "Next" at bounding box center [813, 459] width 542 height 69
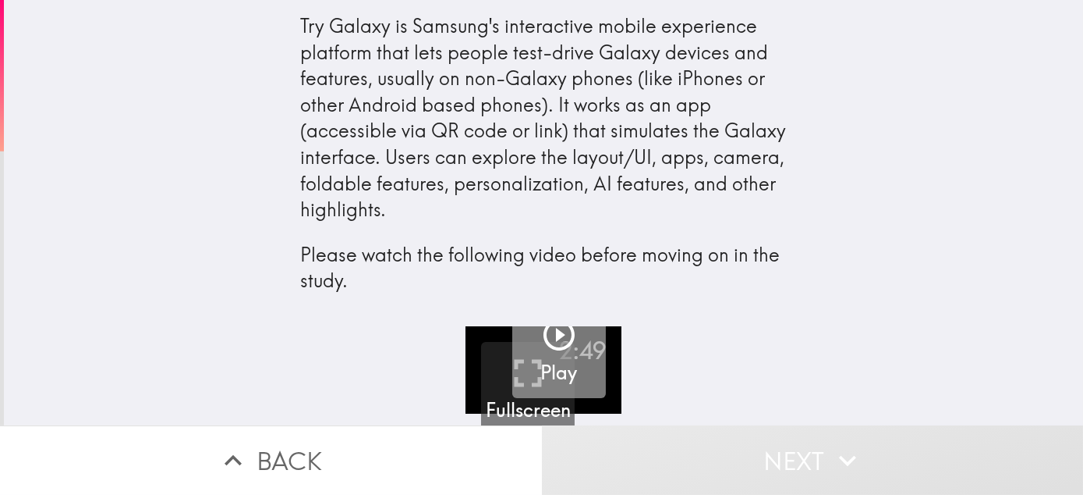
click at [551, 336] on icon "button" at bounding box center [559, 334] width 37 height 37
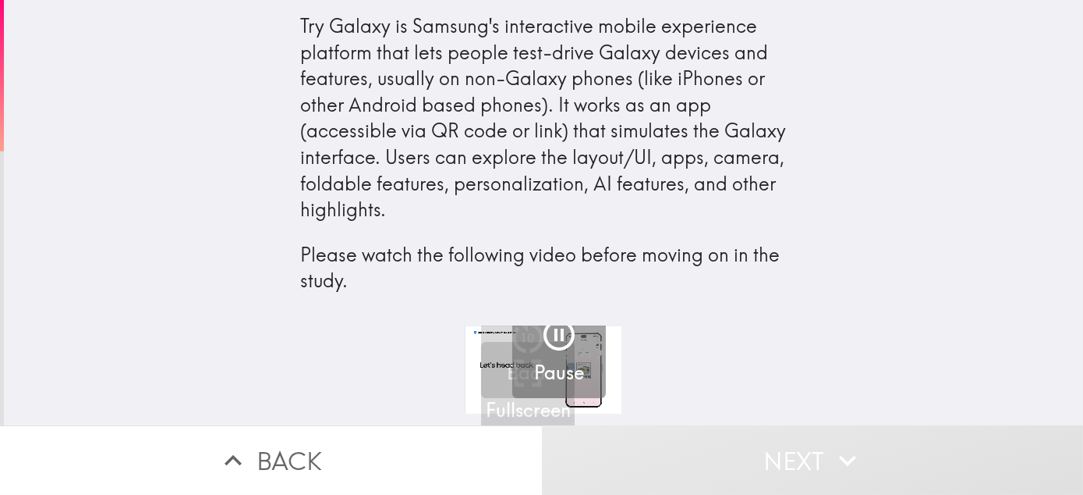
scroll to position [0, 6]
drag, startPoint x: 1083, startPoint y: 2, endPoint x: 55, endPoint y: 352, distance: 1085.8
click at [55, 352] on div "2:34 / 2:49 Fullscreen 10 Back Pause" at bounding box center [544, 375] width 1080 height 99
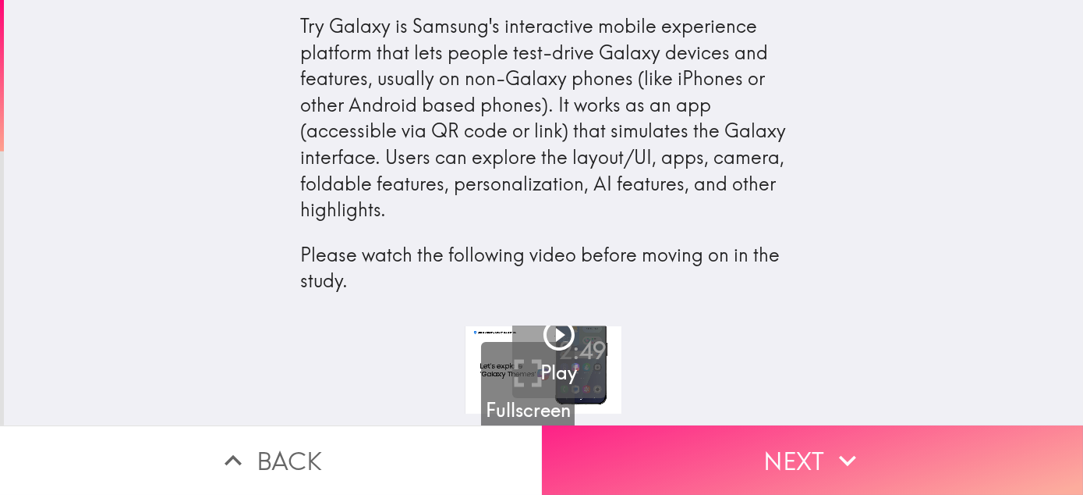
click at [816, 433] on button "Next" at bounding box center [813, 459] width 542 height 69
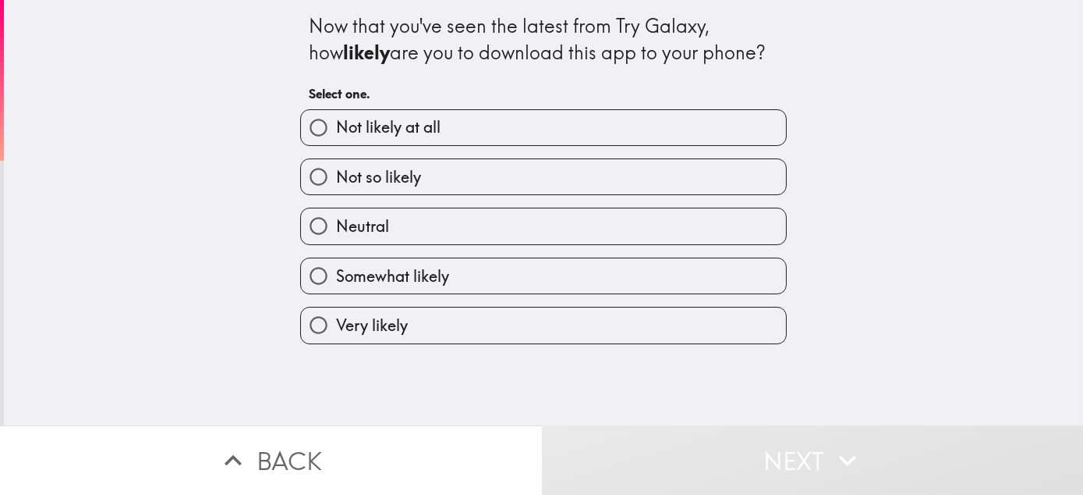
drag, startPoint x: 717, startPoint y: 127, endPoint x: 862, endPoint y: 202, distance: 163.3
click at [718, 129] on label "Not likely at all" at bounding box center [543, 127] width 485 height 35
click at [336, 129] on input "Not likely at all" at bounding box center [318, 127] width 35 height 35
radio input "true"
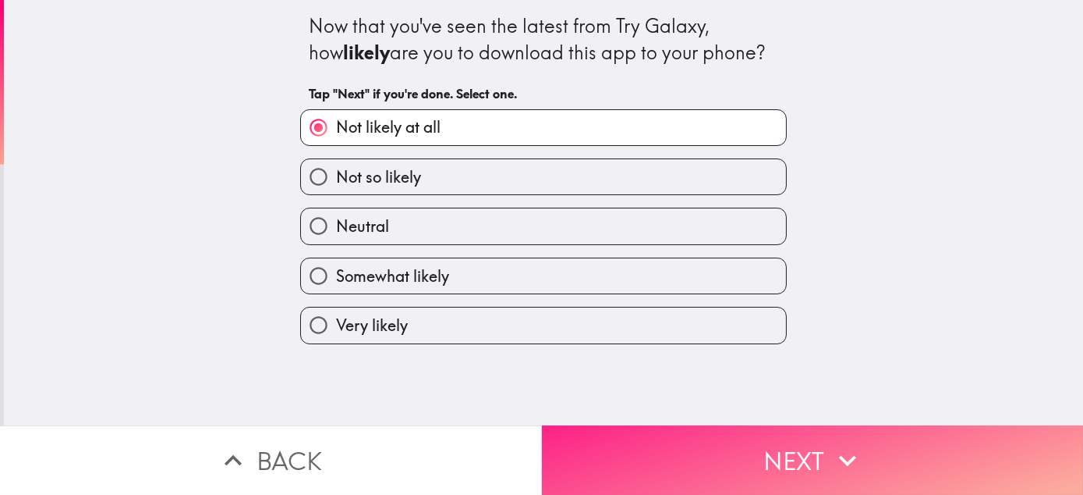
click at [889, 437] on button "Next" at bounding box center [813, 459] width 542 height 69
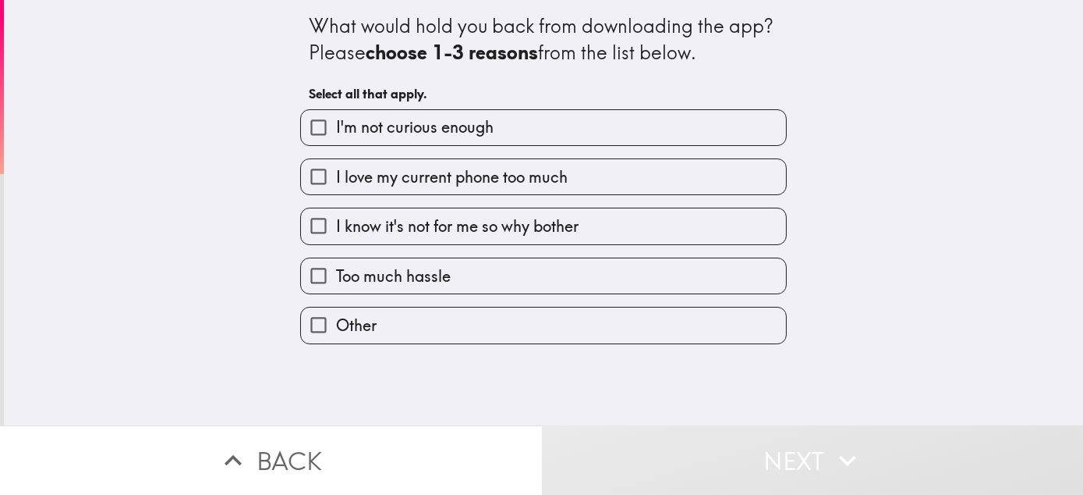
click at [725, 137] on label "I'm not curious enough" at bounding box center [543, 127] width 485 height 35
click at [336, 137] on input "I'm not curious enough" at bounding box center [318, 127] width 35 height 35
checkbox input "true"
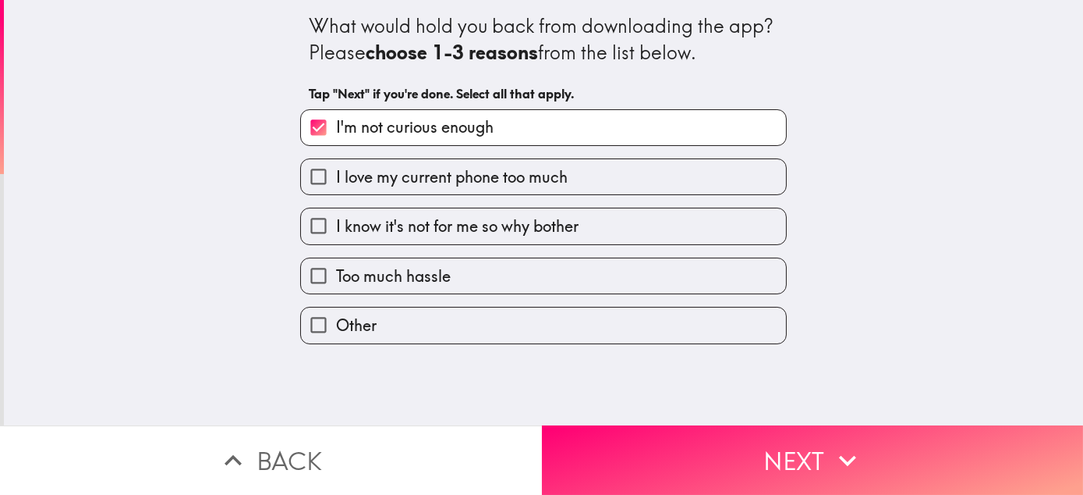
click at [729, 190] on label "I love my current phone too much" at bounding box center [543, 176] width 485 height 35
click at [336, 190] on input "I love my current phone too much" at bounding box center [318, 176] width 35 height 35
checkbox input "true"
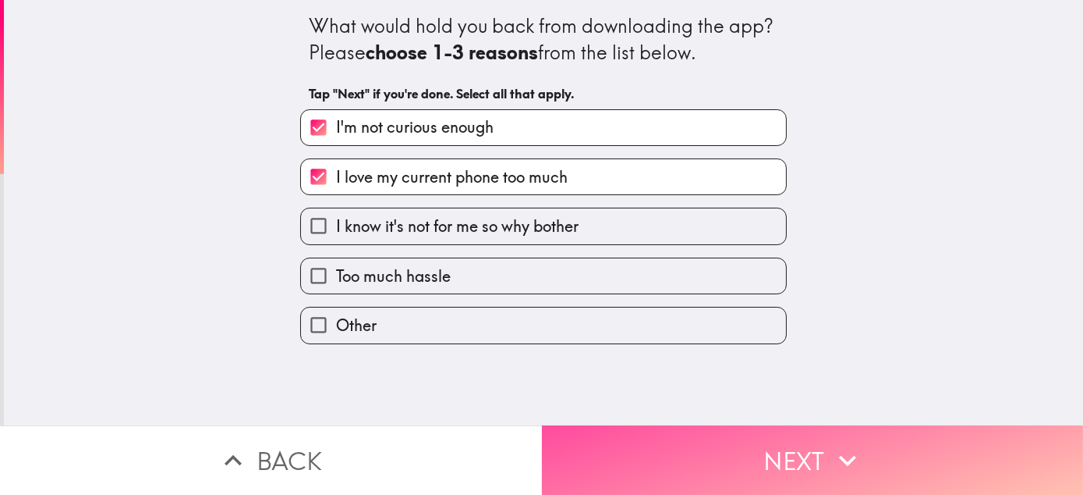
drag, startPoint x: 803, startPoint y: 431, endPoint x: 785, endPoint y: 413, distance: 25.9
click at [803, 431] on button "Next" at bounding box center [813, 459] width 542 height 69
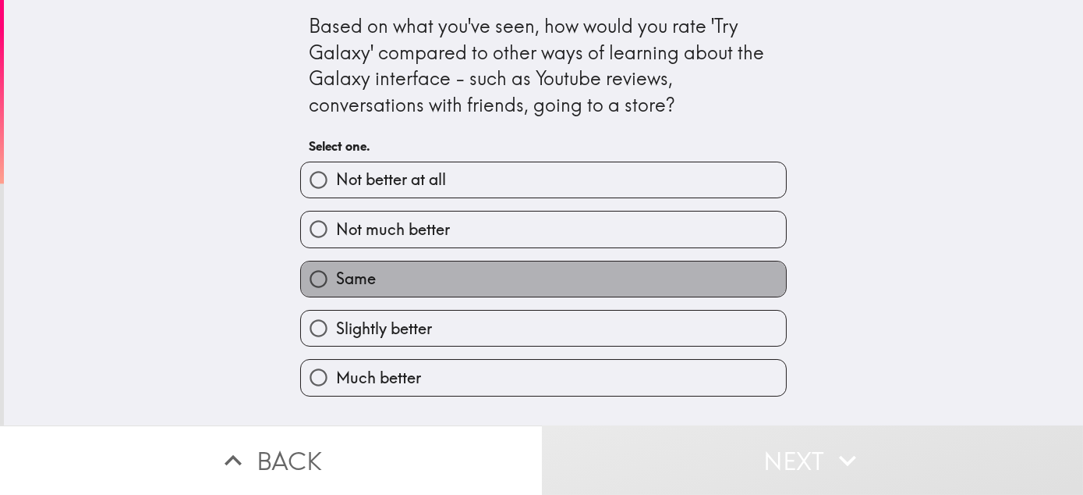
click at [577, 293] on label "Same" at bounding box center [543, 278] width 485 height 35
click at [336, 293] on input "Same" at bounding box center [318, 278] width 35 height 35
radio input "true"
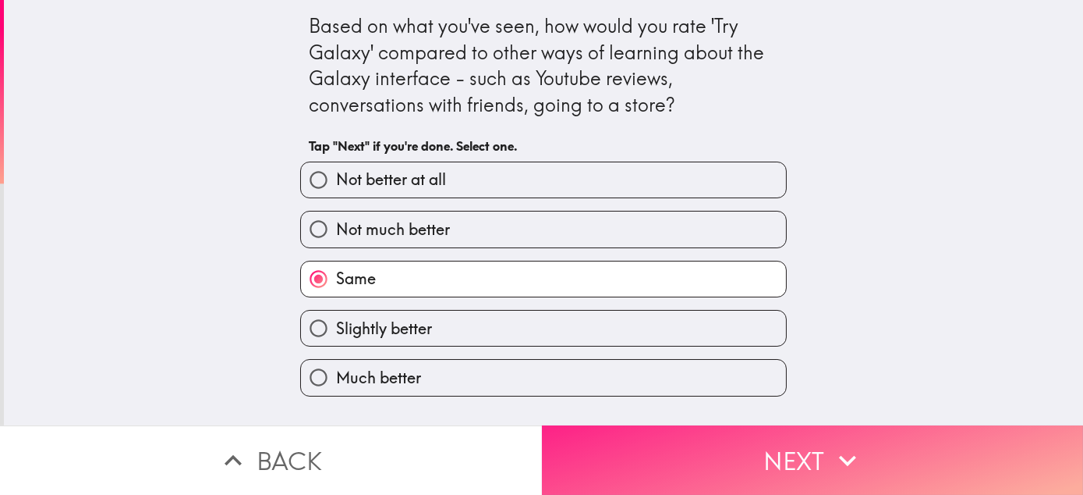
scroll to position [2, 0]
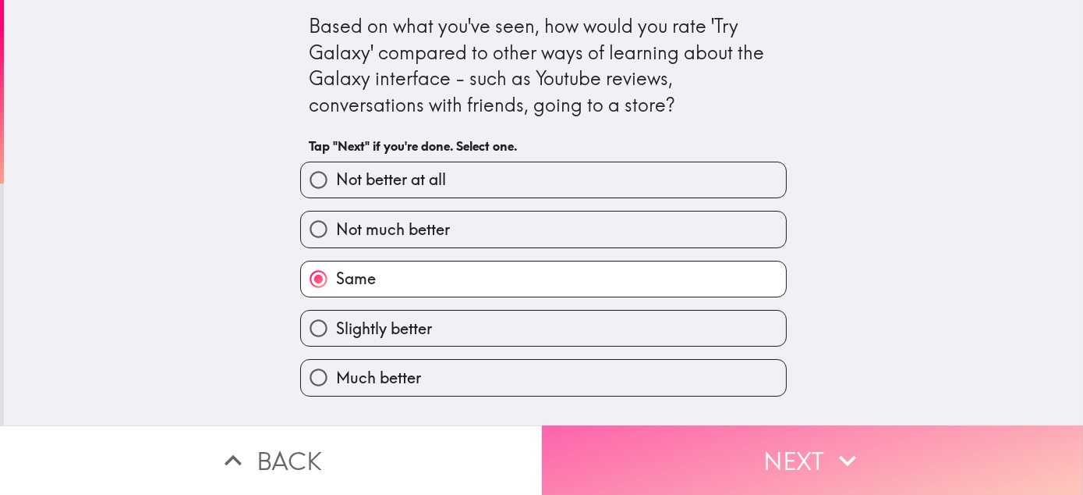
click at [944, 455] on button "Next" at bounding box center [813, 459] width 542 height 69
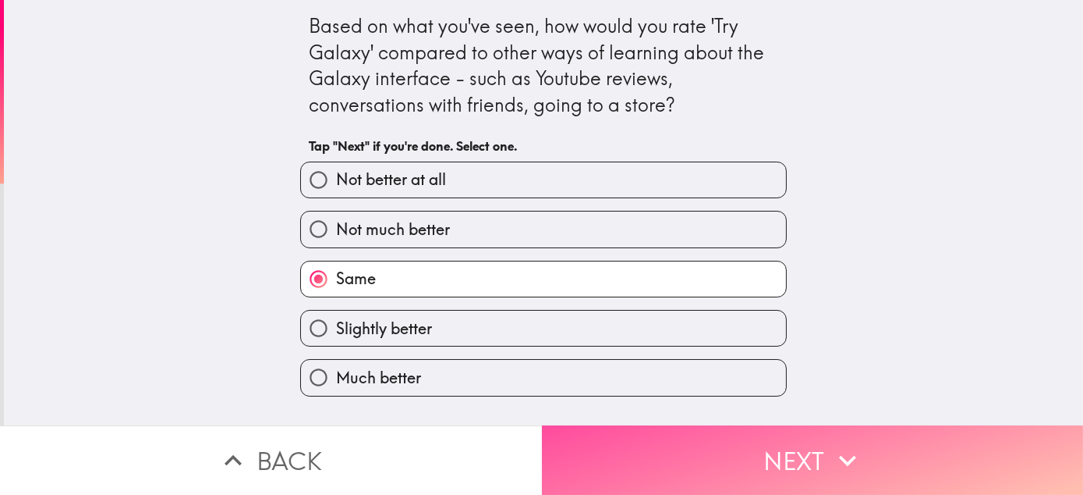
scroll to position [0, 0]
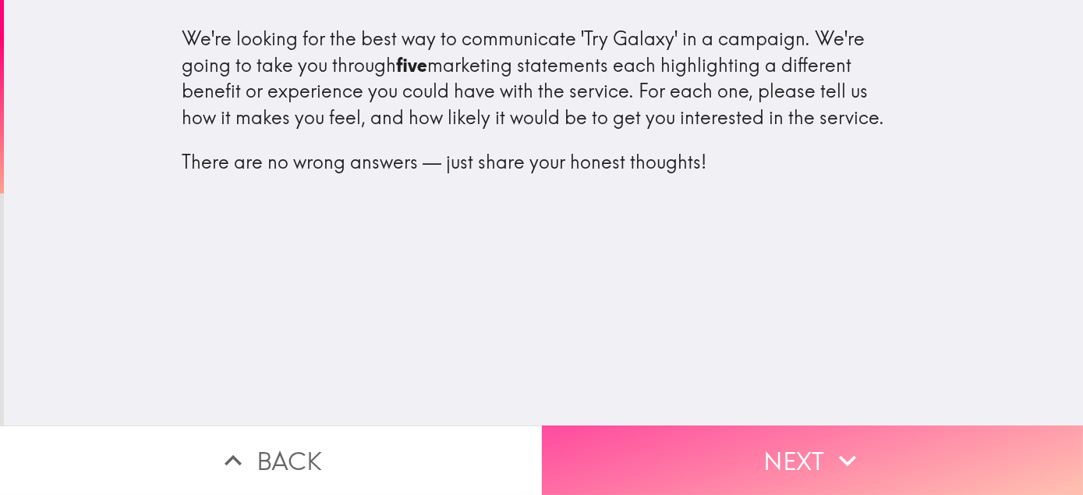
drag, startPoint x: 761, startPoint y: 455, endPoint x: 681, endPoint y: 410, distance: 91.8
click at [761, 454] on button "Next" at bounding box center [813, 459] width 542 height 69
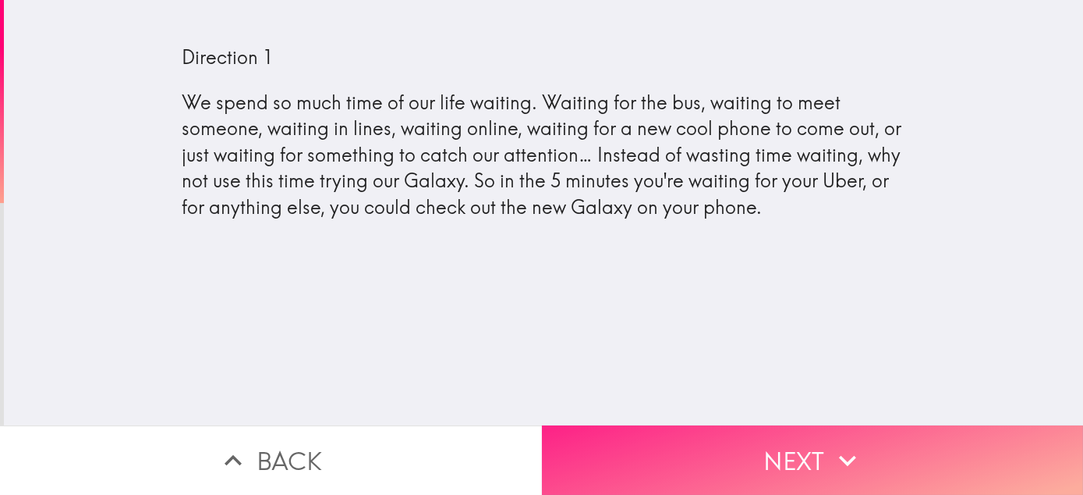
click at [899, 434] on button "Next" at bounding box center [813, 459] width 542 height 69
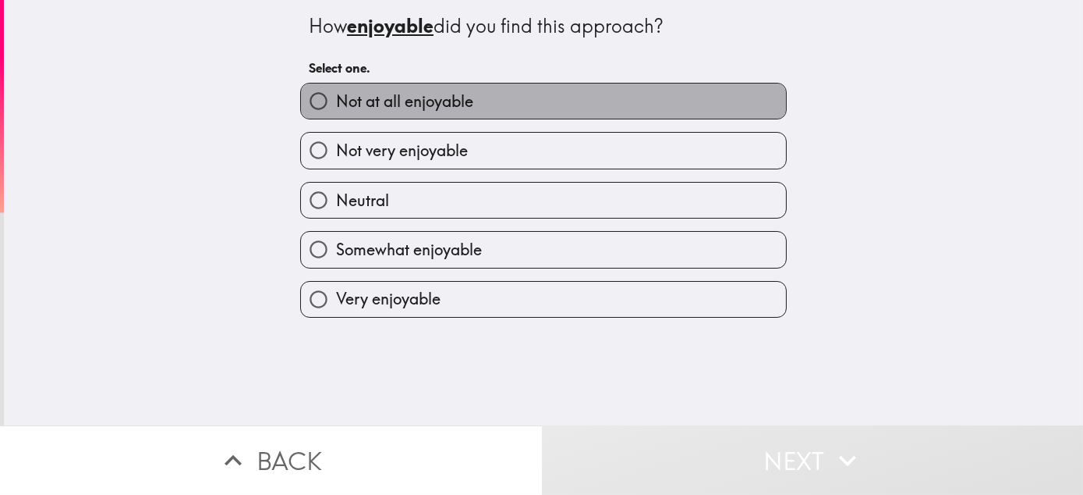
click at [709, 111] on label "Not at all enjoyable" at bounding box center [543, 100] width 485 height 35
click at [336, 111] on input "Not at all enjoyable" at bounding box center [318, 100] width 35 height 35
radio input "true"
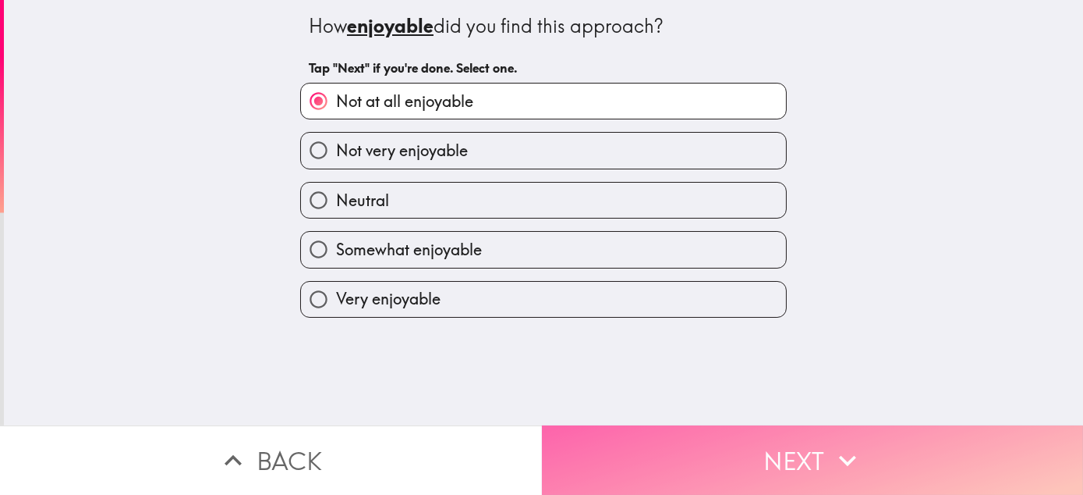
click at [792, 451] on button "Next" at bounding box center [813, 459] width 542 height 69
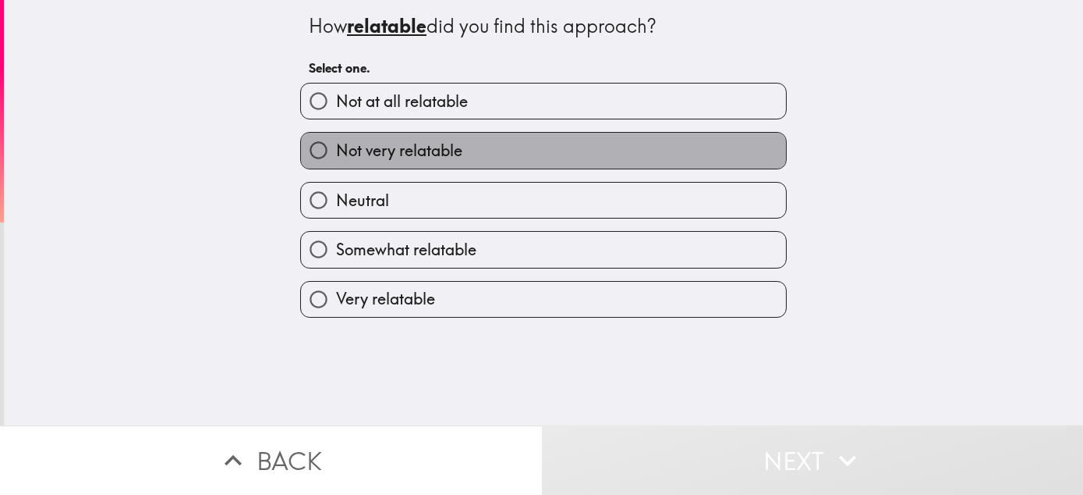
click at [579, 163] on label "Not very relatable" at bounding box center [543, 150] width 485 height 35
click at [336, 163] on input "Not very relatable" at bounding box center [318, 150] width 35 height 35
radio input "true"
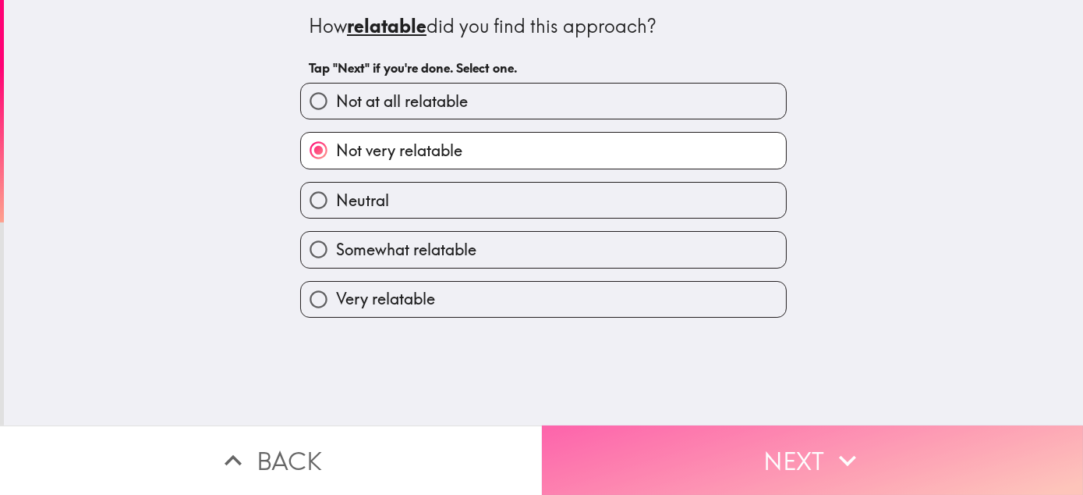
click at [789, 456] on button "Next" at bounding box center [813, 459] width 542 height 69
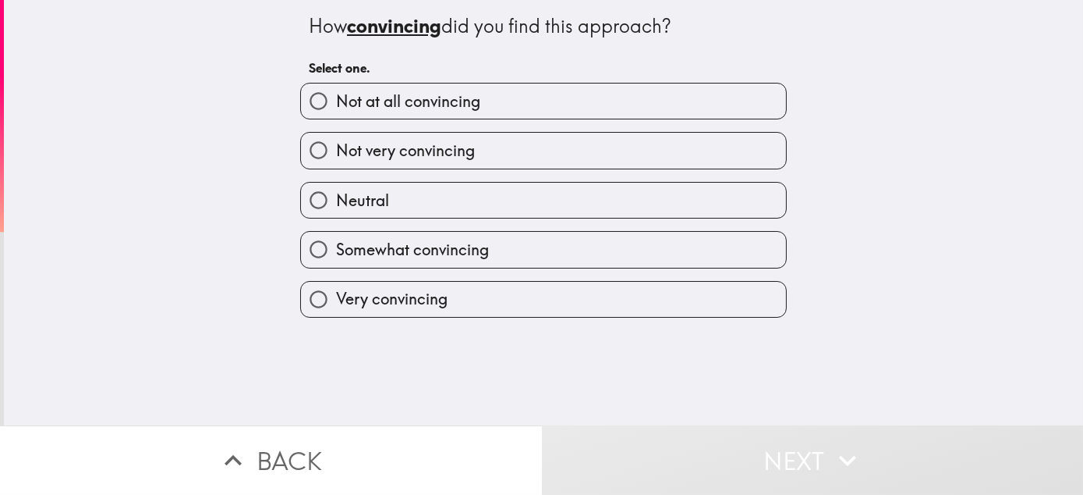
drag, startPoint x: 567, startPoint y: 224, endPoint x: 591, endPoint y: 238, distance: 28.0
click at [579, 231] on div "Not at all convincing Not very convincing Neutral Somewhat convincing Very conv…" at bounding box center [537, 193] width 499 height 247
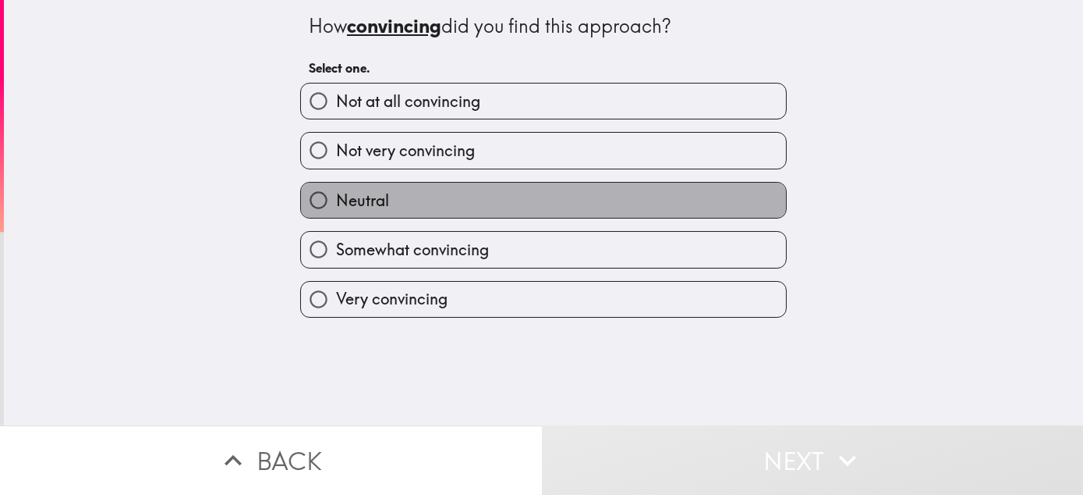
click at [690, 218] on label "Neutral" at bounding box center [543, 200] width 485 height 35
click at [336, 218] on input "Neutral" at bounding box center [318, 200] width 35 height 35
radio input "true"
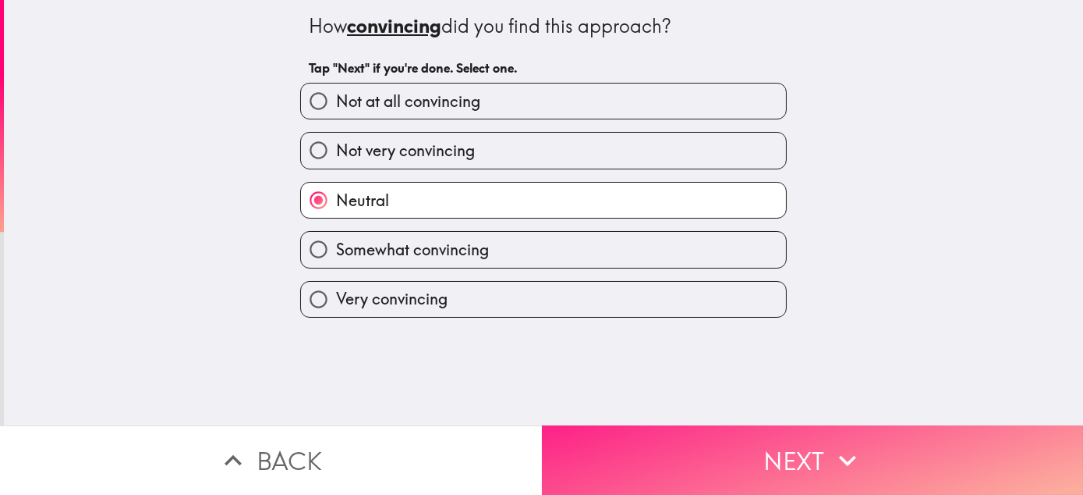
click at [706, 460] on button "Next" at bounding box center [813, 459] width 542 height 69
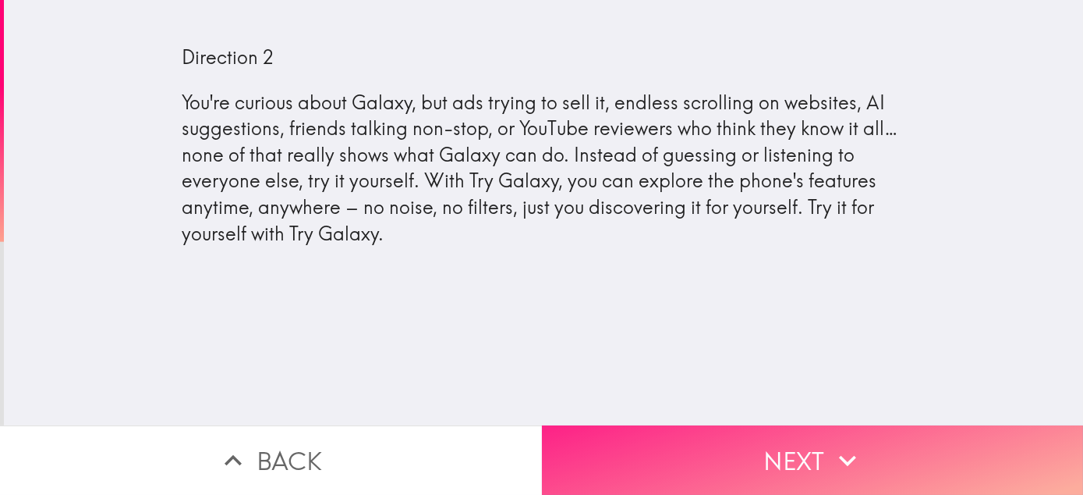
click at [675, 466] on button "Next" at bounding box center [813, 459] width 542 height 69
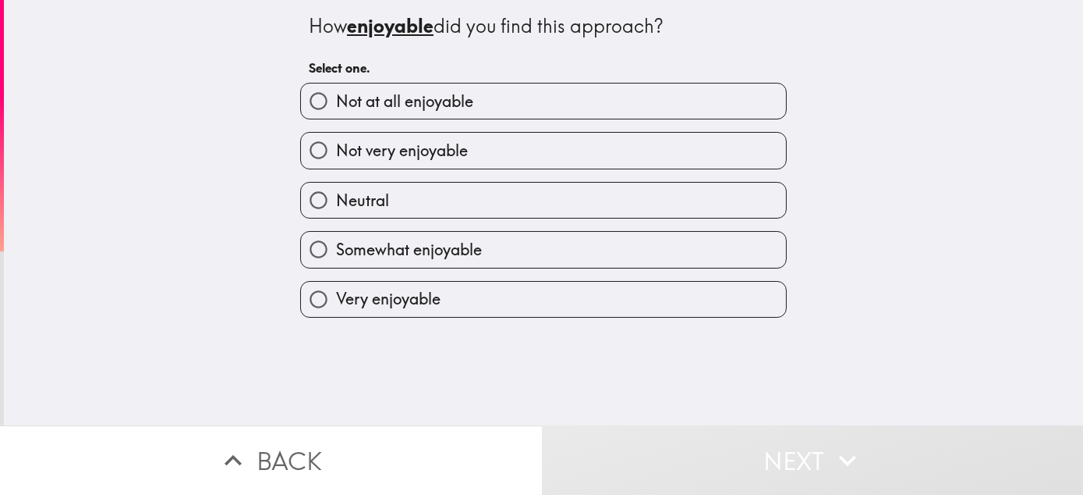
drag, startPoint x: 633, startPoint y: 254, endPoint x: 661, endPoint y: 260, distance: 28.6
click at [633, 254] on label "Somewhat enjoyable" at bounding box center [543, 249] width 485 height 35
click at [336, 254] on input "Somewhat enjoyable" at bounding box center [318, 249] width 35 height 35
radio input "true"
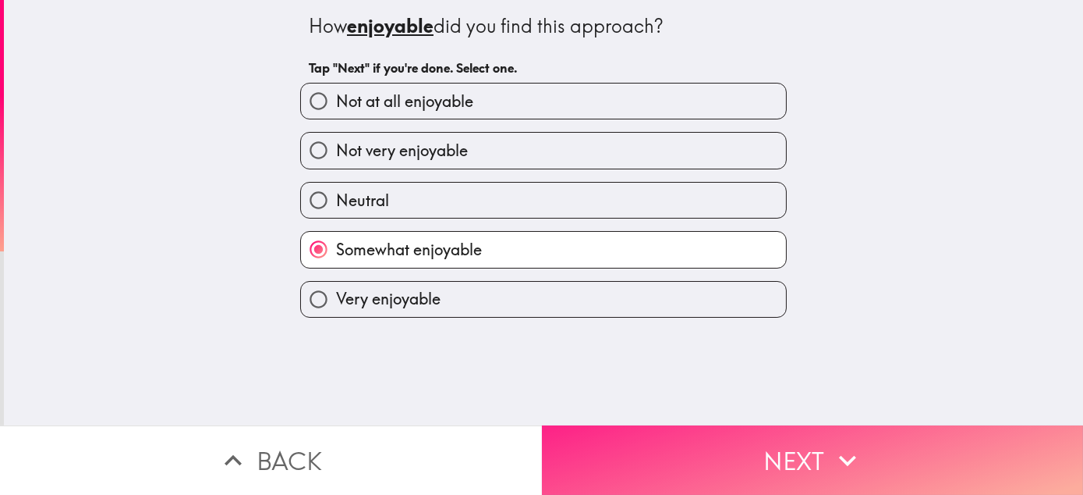
click at [693, 437] on button "Next" at bounding box center [813, 459] width 542 height 69
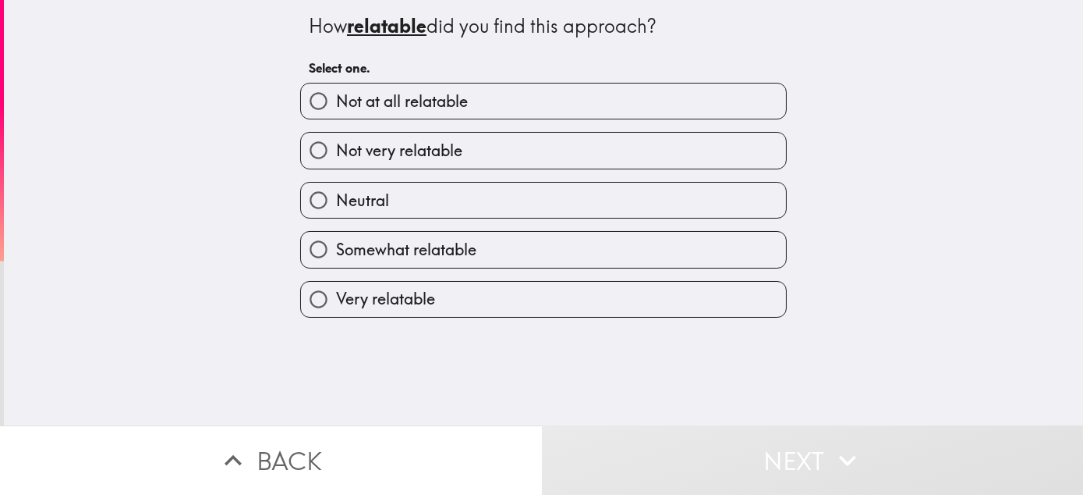
click at [565, 267] on label "Somewhat relatable" at bounding box center [543, 249] width 485 height 35
click at [336, 267] on input "Somewhat relatable" at bounding box center [318, 249] width 35 height 35
radio input "true"
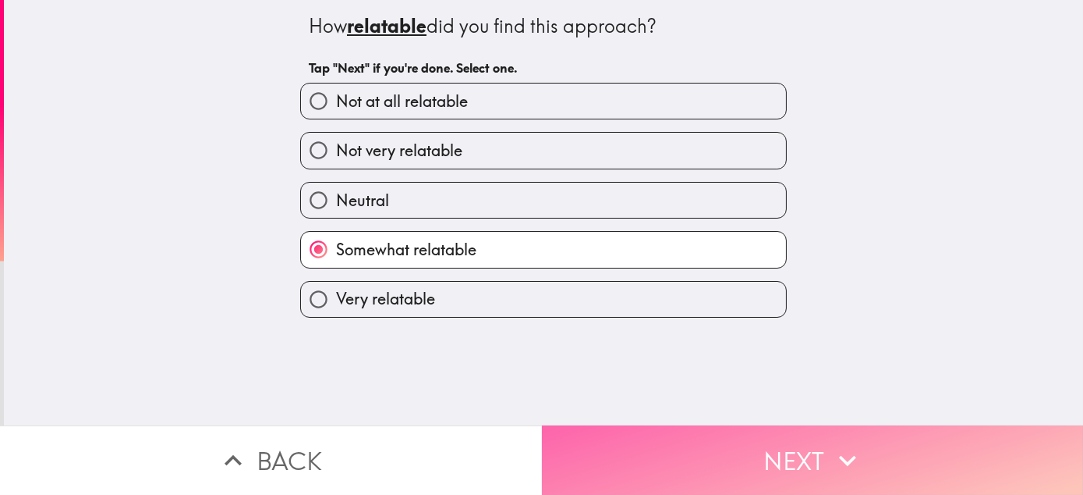
click at [682, 437] on button "Next" at bounding box center [813, 459] width 542 height 69
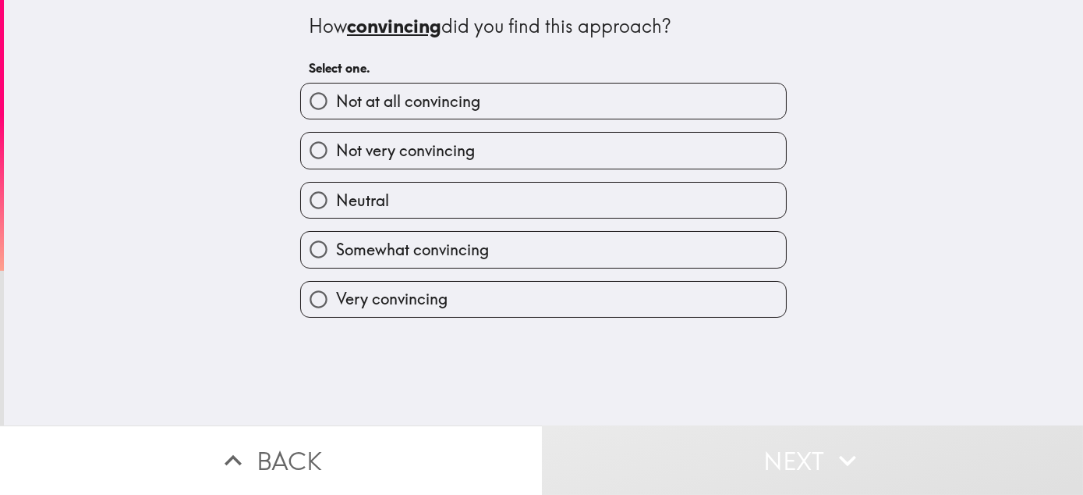
click at [498, 254] on label "Somewhat convincing" at bounding box center [543, 249] width 485 height 35
click at [336, 254] on input "Somewhat convincing" at bounding box center [318, 249] width 35 height 35
radio input "true"
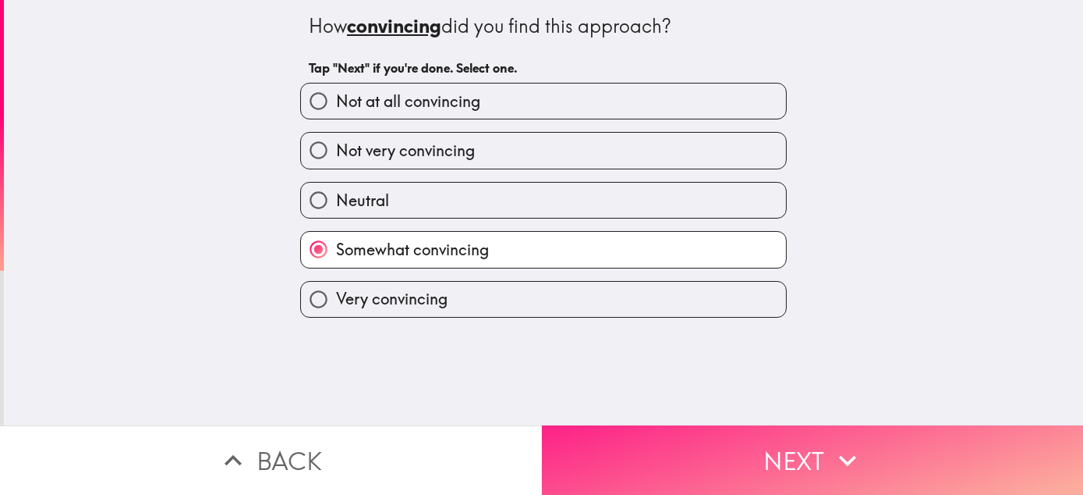
click at [789, 449] on button "Next" at bounding box center [813, 459] width 542 height 69
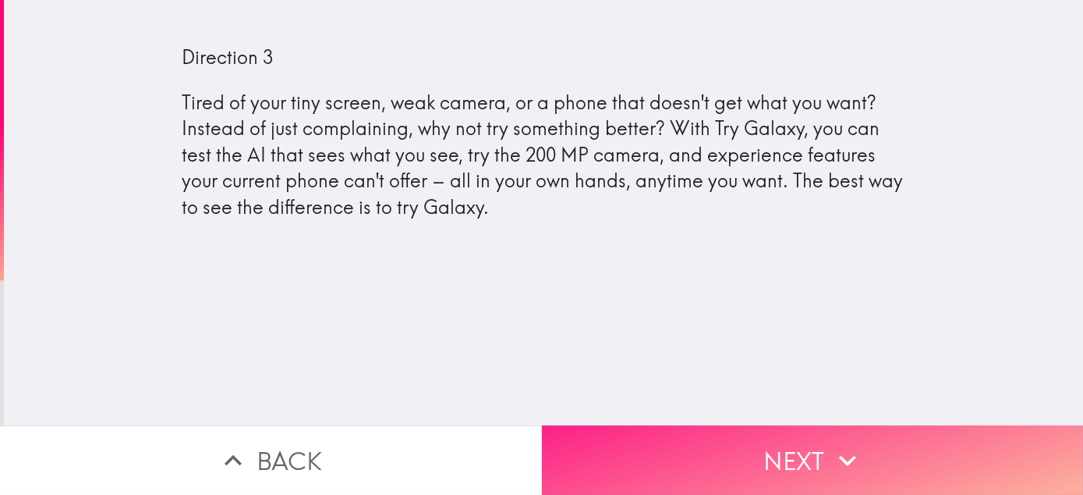
click at [831, 443] on icon "button" at bounding box center [848, 460] width 34 height 34
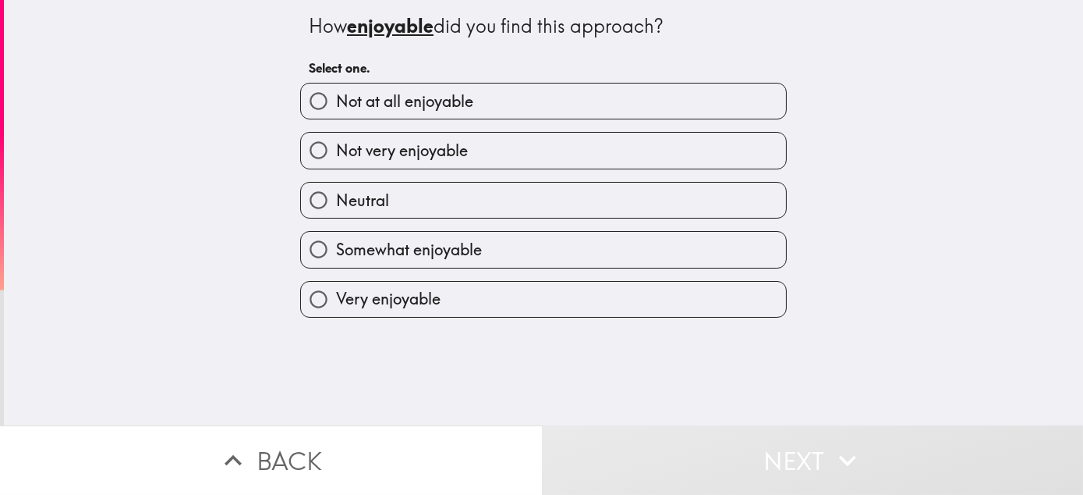
click at [537, 218] on label "Neutral" at bounding box center [543, 200] width 485 height 35
click at [336, 218] on input "Neutral" at bounding box center [318, 200] width 35 height 35
radio input "true"
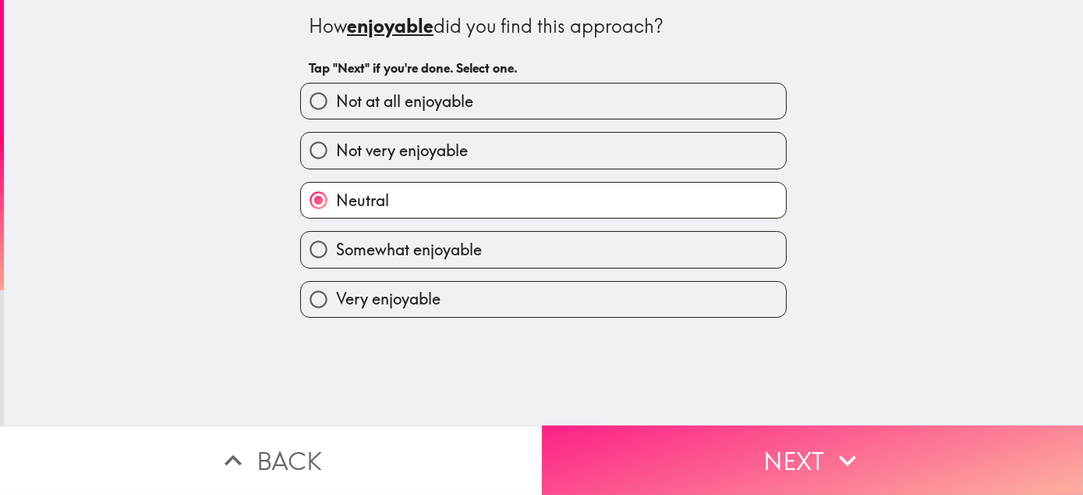
click at [720, 442] on button "Next" at bounding box center [813, 459] width 542 height 69
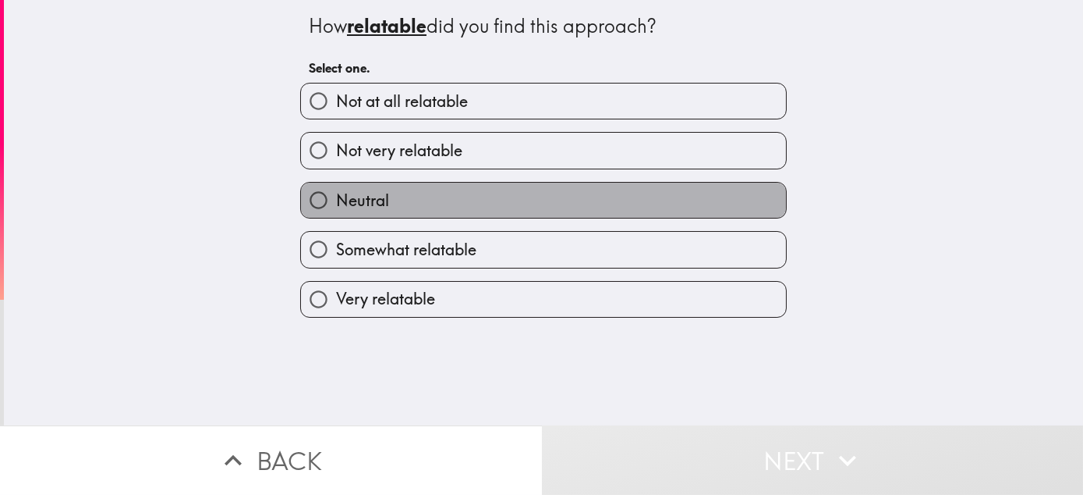
click at [561, 209] on label "Neutral" at bounding box center [543, 200] width 485 height 35
click at [336, 209] on input "Neutral" at bounding box center [318, 200] width 35 height 35
radio input "true"
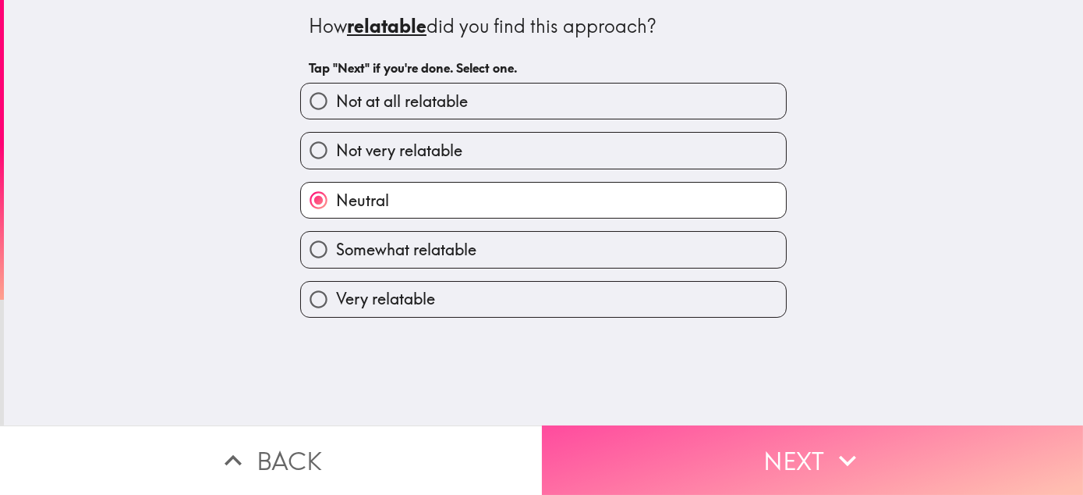
drag, startPoint x: 769, startPoint y: 453, endPoint x: 481, endPoint y: 308, distance: 322.3
click at [750, 448] on button "Next" at bounding box center [813, 459] width 542 height 69
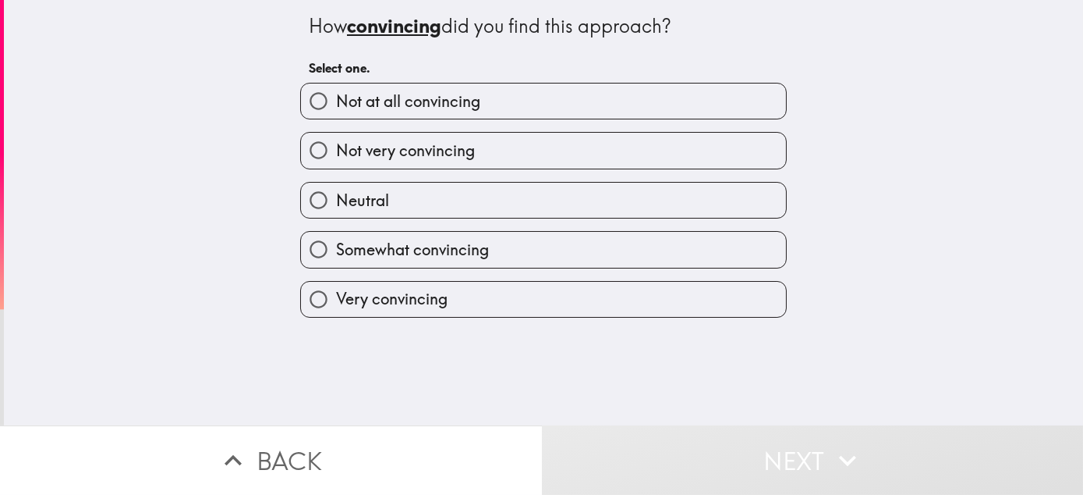
click at [498, 218] on label "Neutral" at bounding box center [543, 200] width 485 height 35
click at [336, 218] on input "Neutral" at bounding box center [318, 200] width 35 height 35
radio input "true"
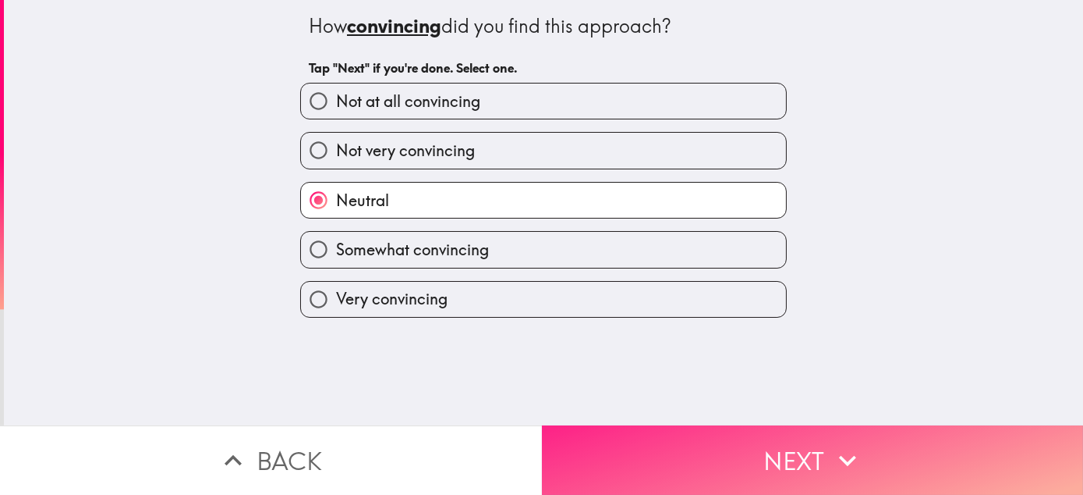
click at [743, 450] on button "Next" at bounding box center [813, 459] width 542 height 69
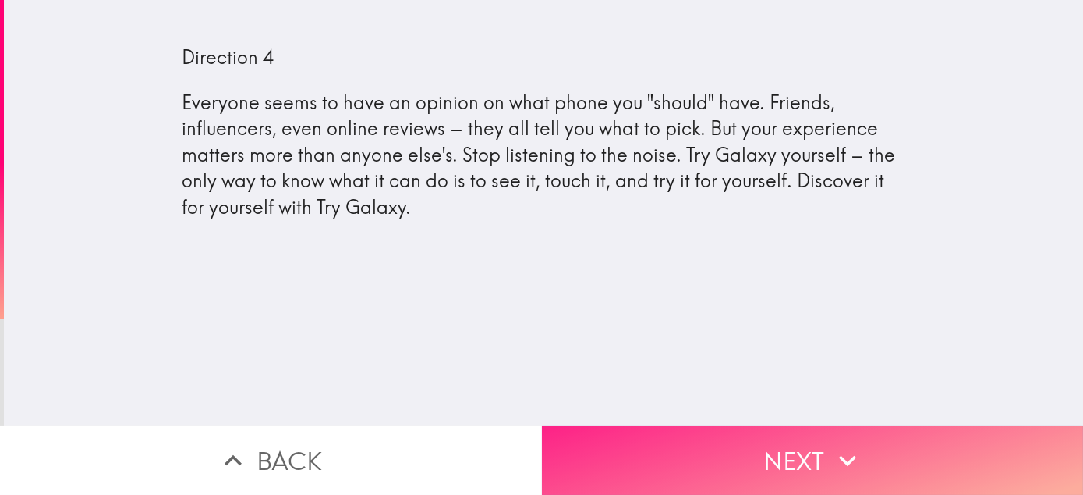
click at [694, 463] on button "Next" at bounding box center [813, 459] width 542 height 69
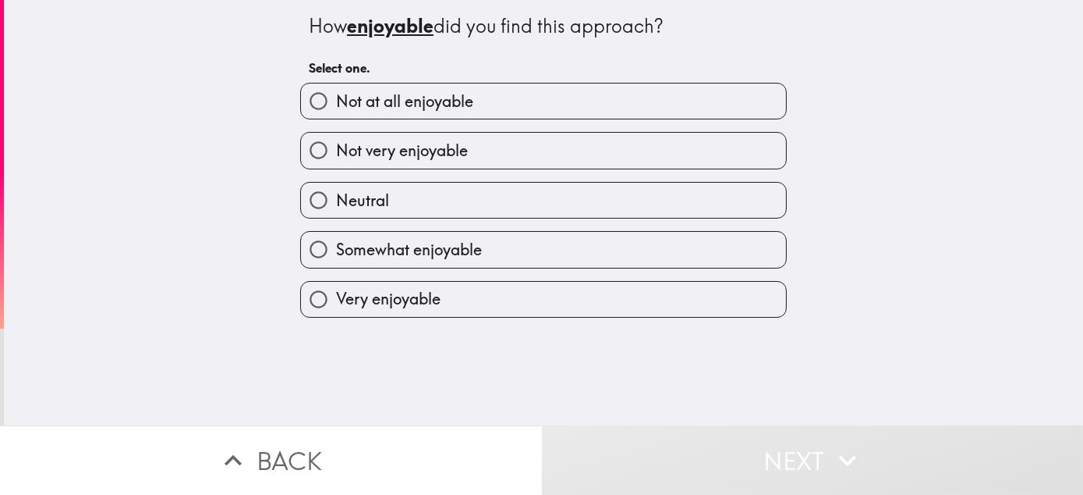
click at [450, 267] on label "Somewhat enjoyable" at bounding box center [543, 249] width 485 height 35
click at [336, 267] on input "Somewhat enjoyable" at bounding box center [318, 249] width 35 height 35
radio input "true"
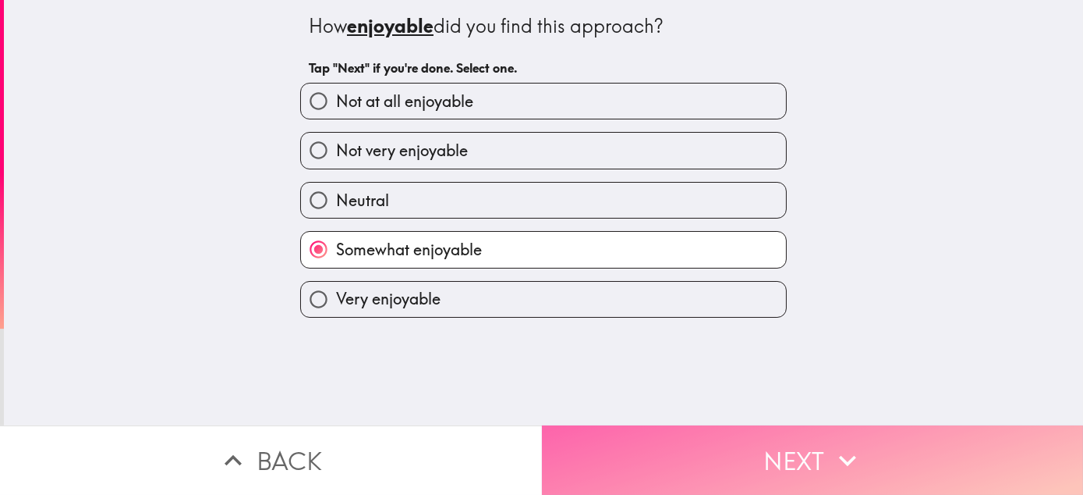
click at [579, 425] on button "Next" at bounding box center [813, 459] width 542 height 69
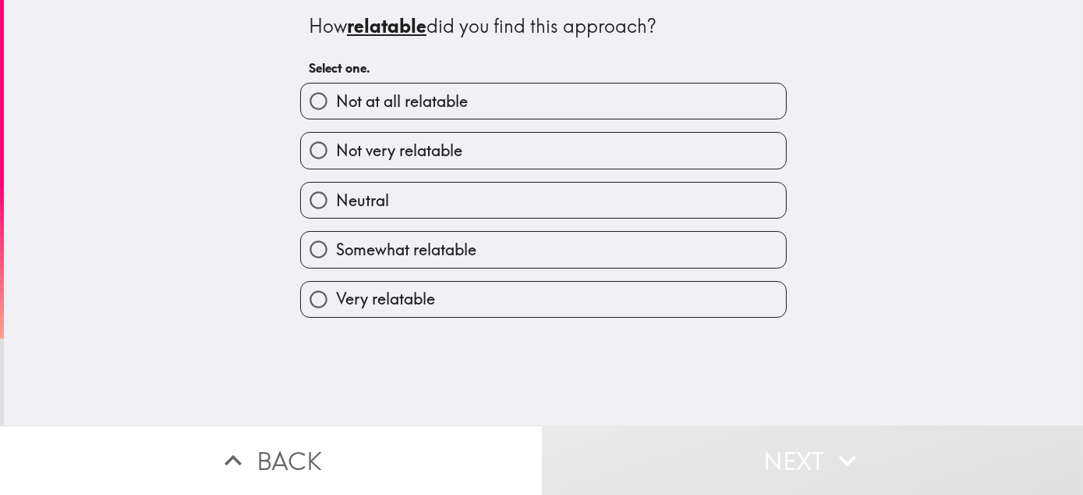
click at [533, 260] on label "Somewhat relatable" at bounding box center [543, 249] width 485 height 35
click at [336, 260] on input "Somewhat relatable" at bounding box center [318, 249] width 35 height 35
radio input "true"
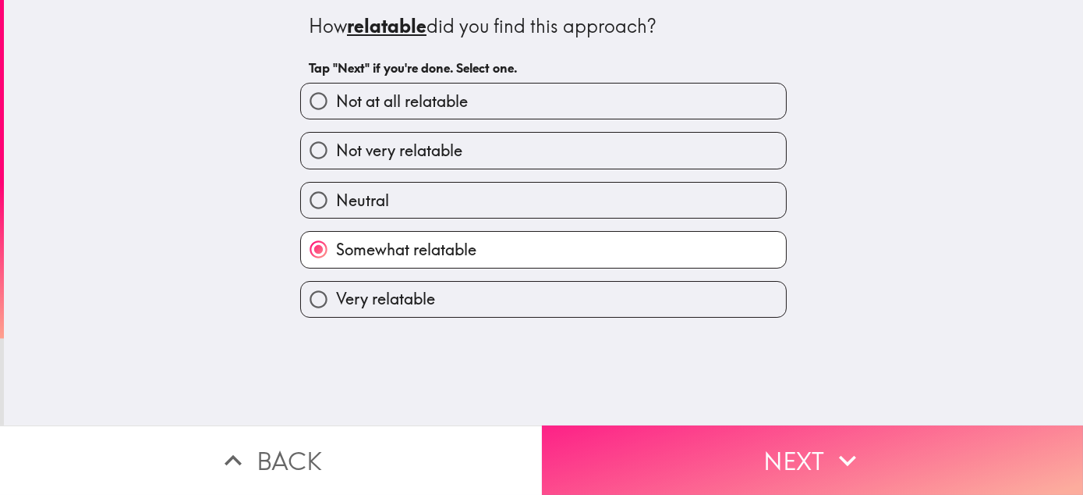
click at [662, 451] on button "Next" at bounding box center [813, 459] width 542 height 69
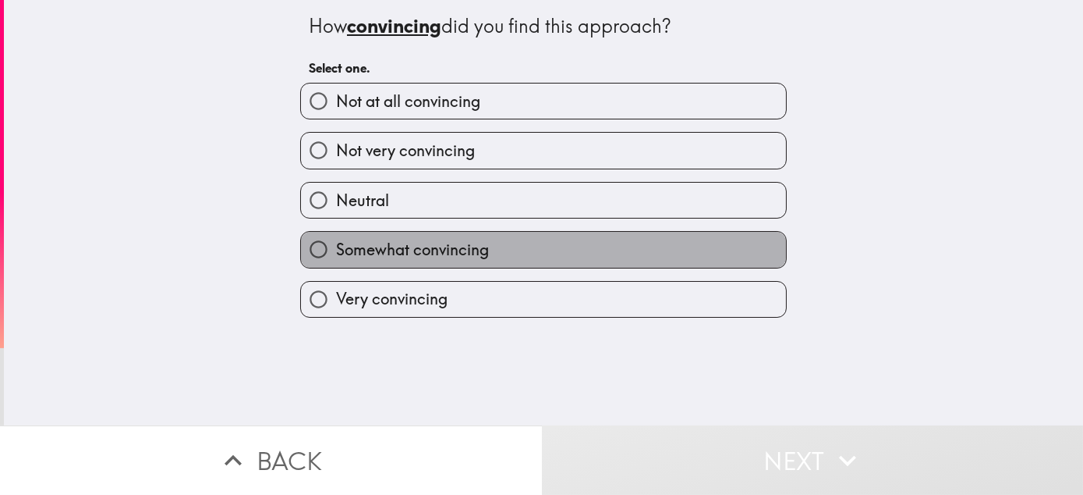
click at [580, 251] on label "Somewhat convincing" at bounding box center [543, 249] width 485 height 35
click at [336, 251] on input "Somewhat convincing" at bounding box center [318, 249] width 35 height 35
radio input "true"
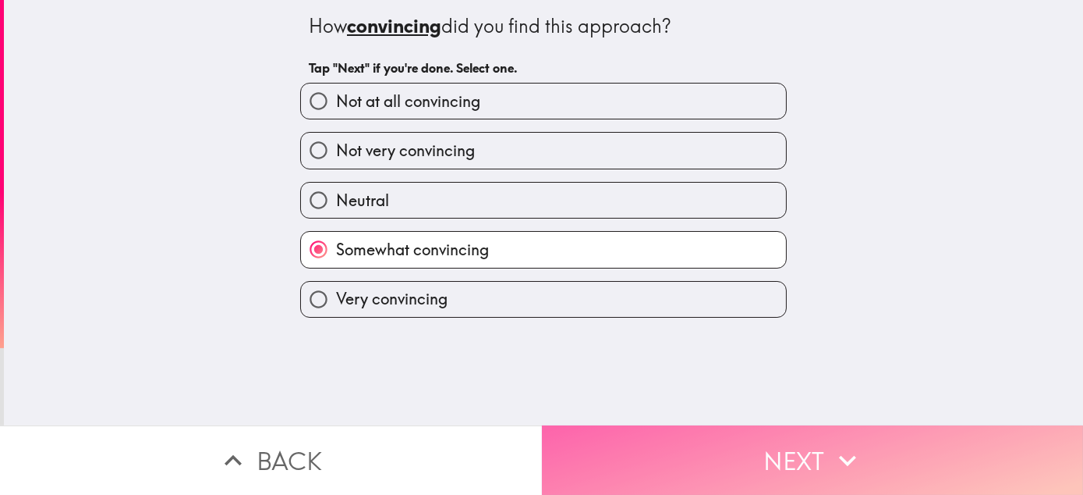
click at [660, 439] on button "Next" at bounding box center [813, 459] width 542 height 69
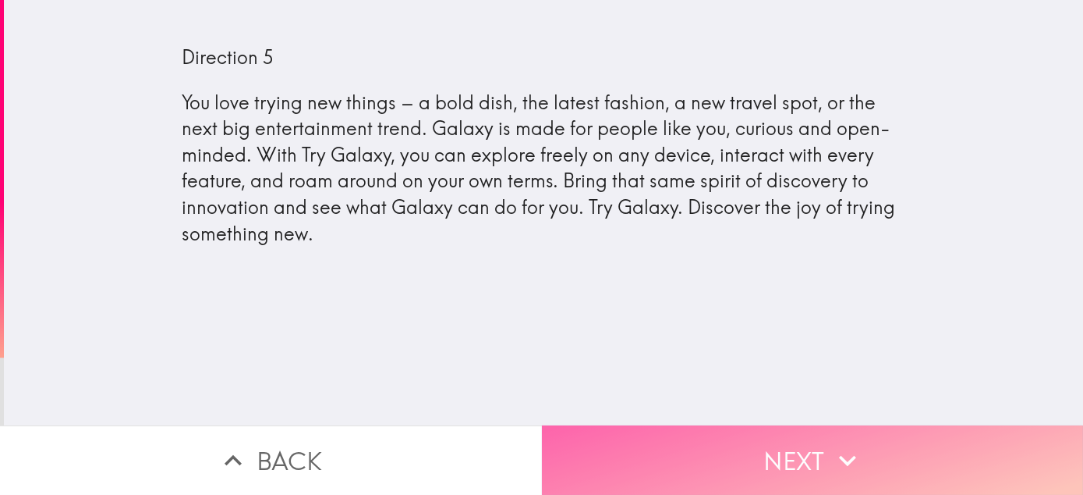
click at [561, 451] on button "Next" at bounding box center [813, 459] width 542 height 69
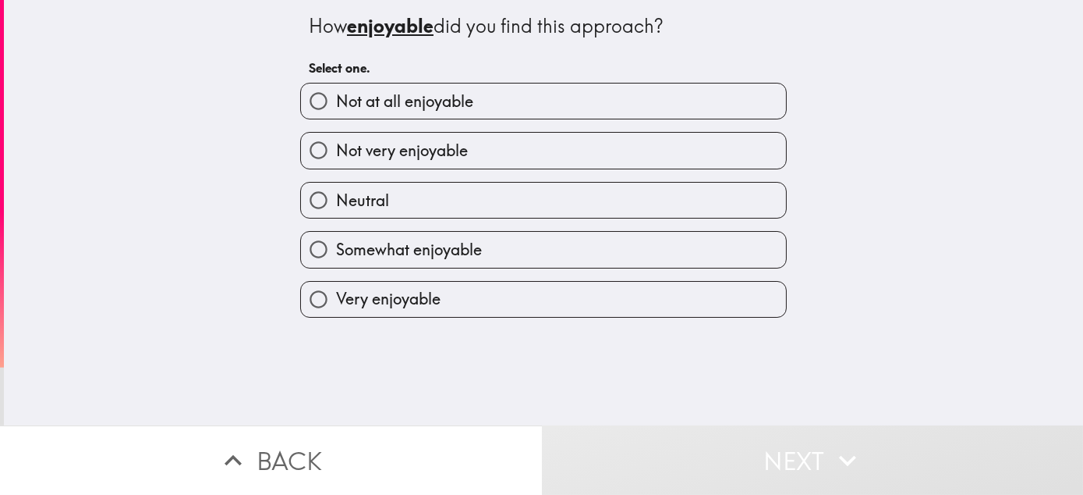
click at [542, 232] on div "Somewhat enjoyable" at bounding box center [537, 242] width 499 height 49
click at [580, 215] on label "Neutral" at bounding box center [543, 200] width 485 height 35
click at [336, 215] on input "Neutral" at bounding box center [318, 200] width 35 height 35
radio input "true"
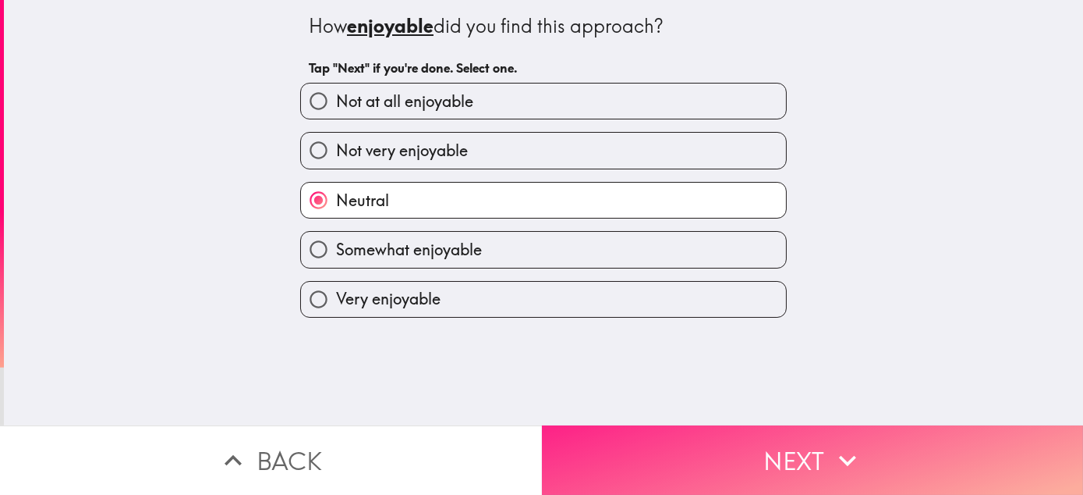
click at [693, 443] on button "Next" at bounding box center [813, 459] width 542 height 69
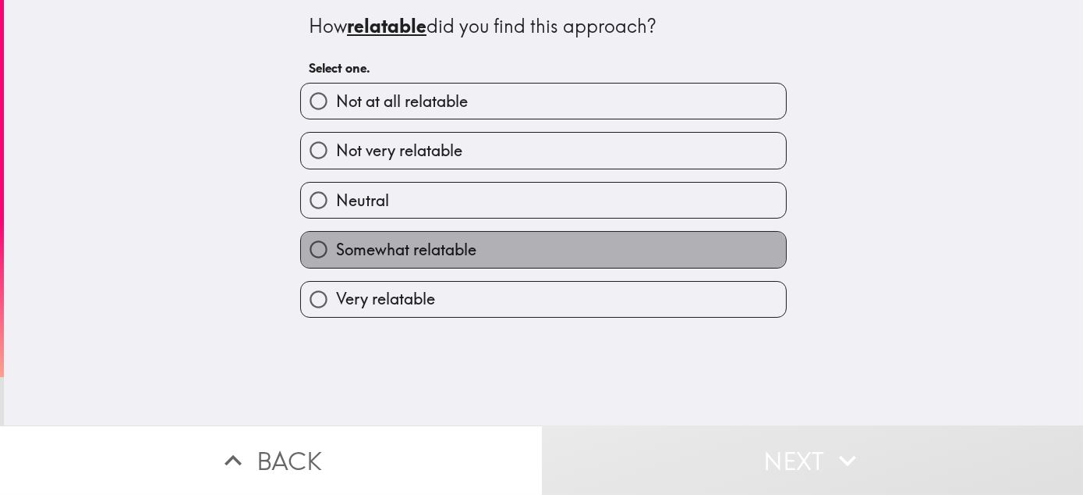
drag, startPoint x: 638, startPoint y: 247, endPoint x: 742, endPoint y: 291, distance: 112.6
click at [650, 254] on label "Somewhat relatable" at bounding box center [543, 249] width 485 height 35
click at [336, 254] on input "Somewhat relatable" at bounding box center [318, 249] width 35 height 35
radio input "true"
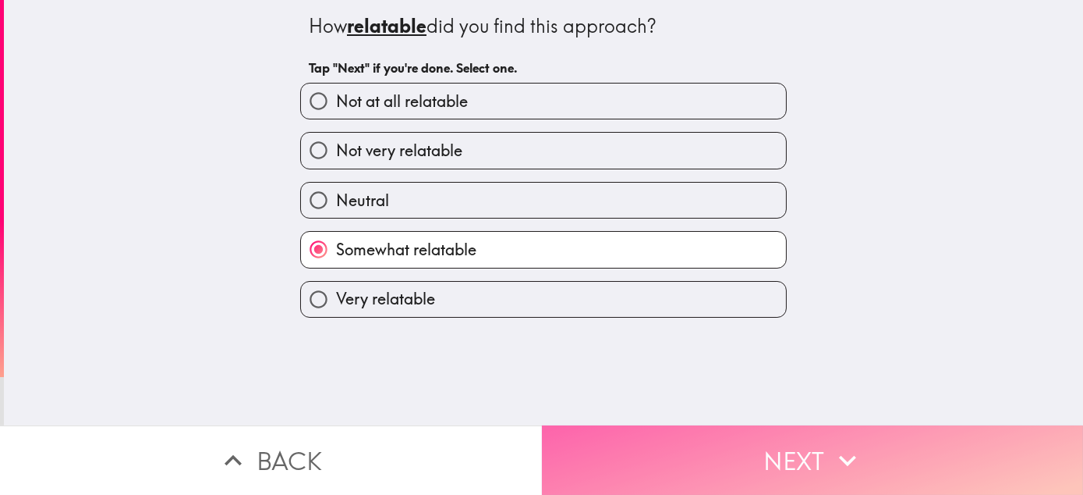
click at [716, 462] on button "Next" at bounding box center [813, 459] width 542 height 69
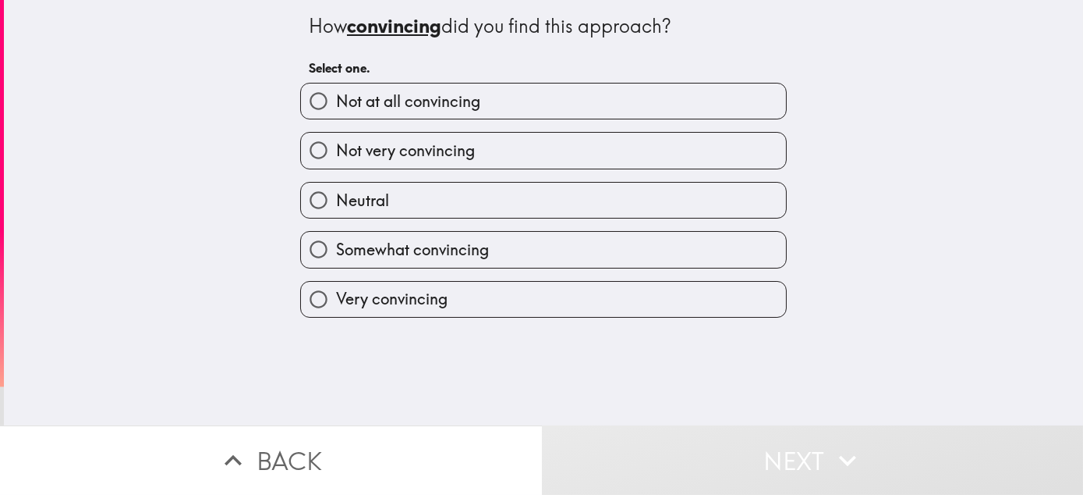
click at [587, 218] on label "Neutral" at bounding box center [543, 200] width 485 height 35
click at [336, 218] on input "Neutral" at bounding box center [318, 200] width 35 height 35
radio input "true"
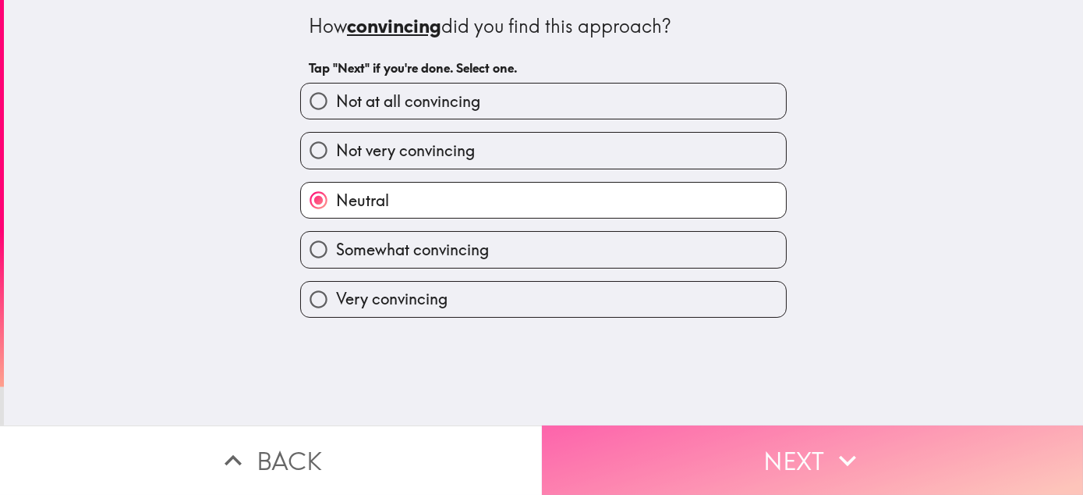
click at [737, 473] on button "Next" at bounding box center [813, 459] width 542 height 69
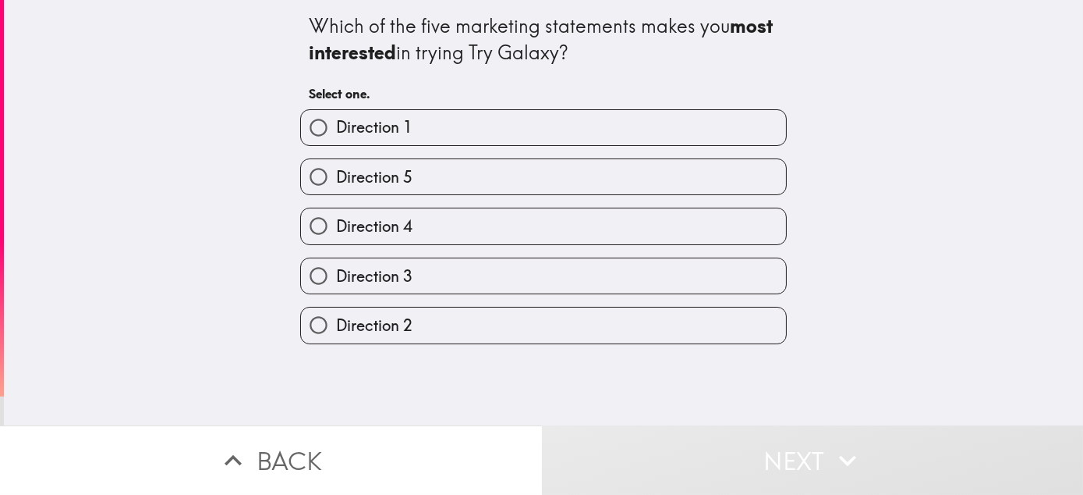
click at [510, 243] on label "Direction 4" at bounding box center [543, 225] width 485 height 35
click at [336, 243] on input "Direction 4" at bounding box center [318, 225] width 35 height 35
radio input "true"
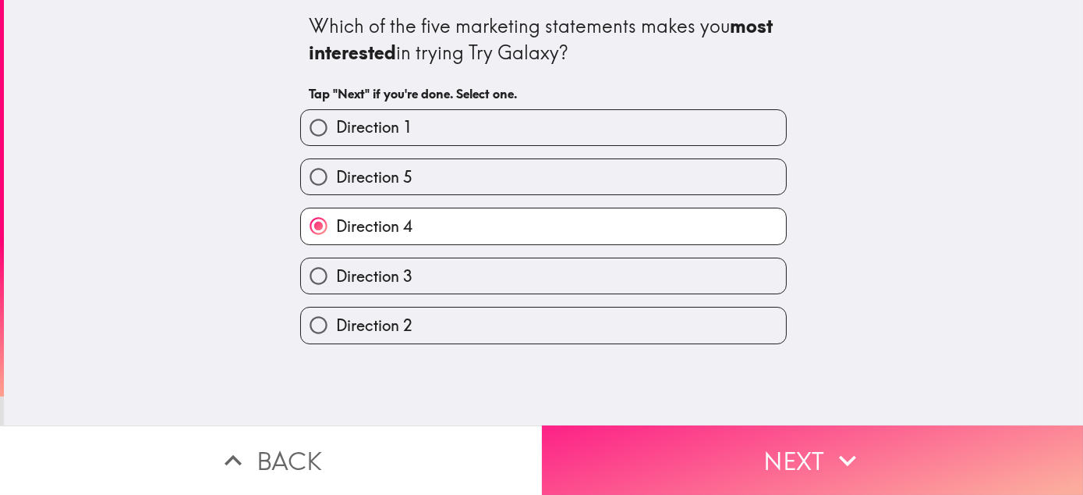
click at [740, 451] on button "Next" at bounding box center [813, 459] width 542 height 69
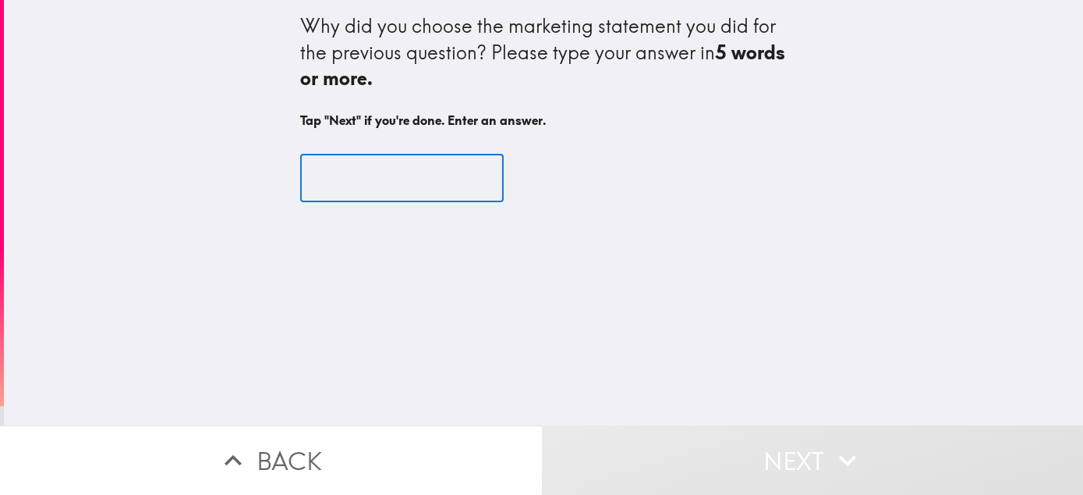
click at [433, 178] on input "text" at bounding box center [402, 178] width 204 height 48
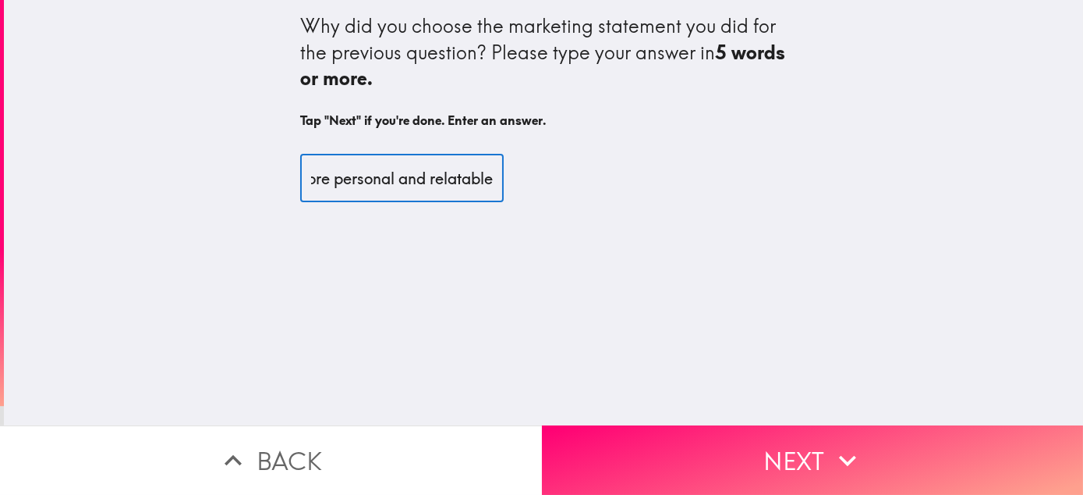
scroll to position [0, 79]
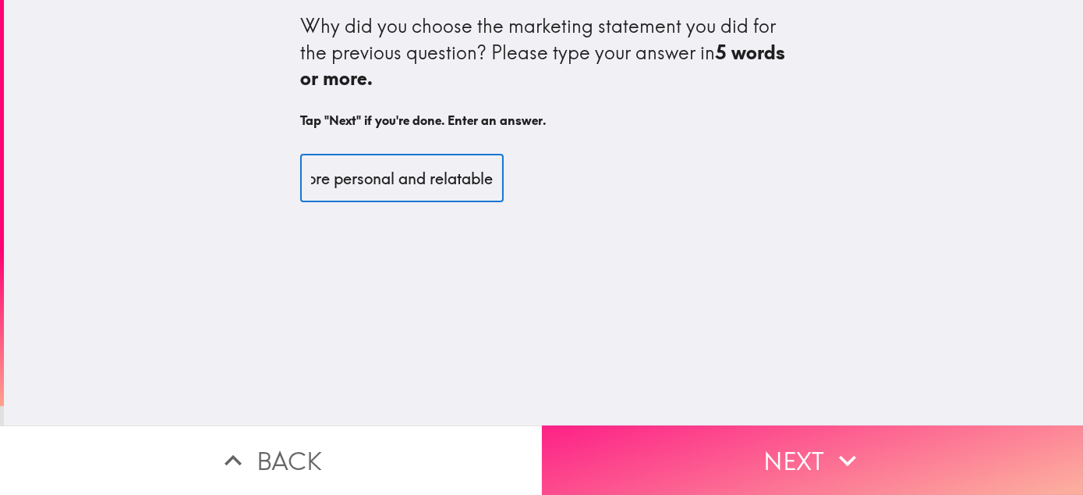
type input "It was more personal and relatable"
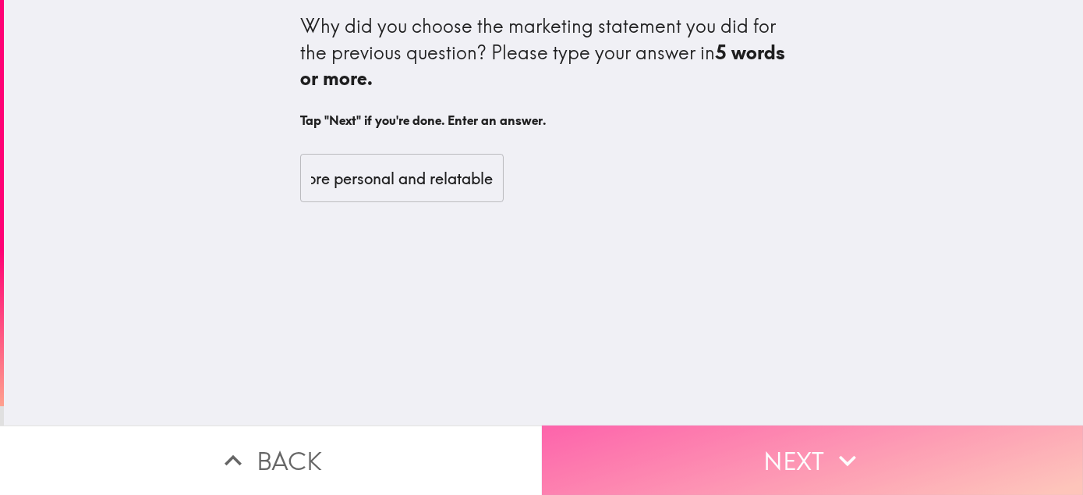
click at [786, 453] on button "Next" at bounding box center [813, 459] width 542 height 69
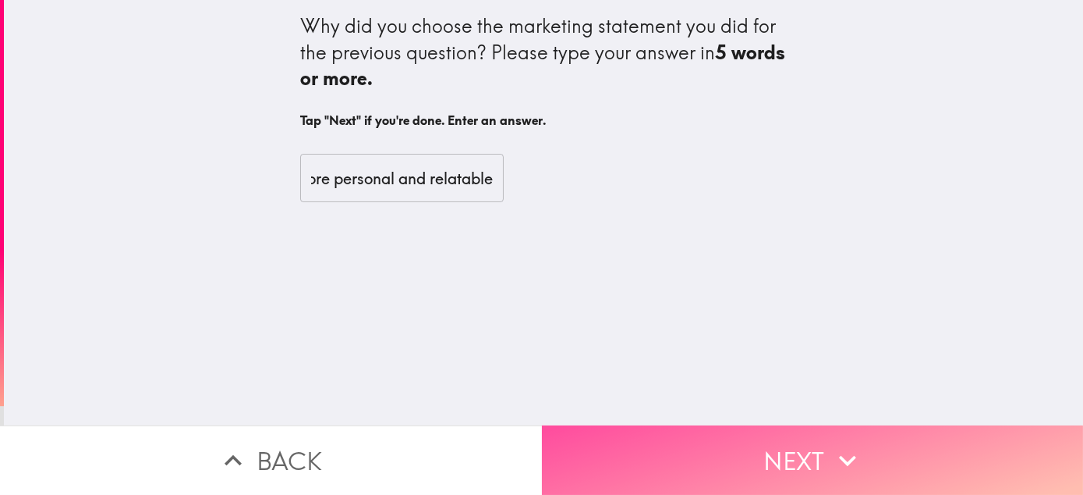
scroll to position [0, 0]
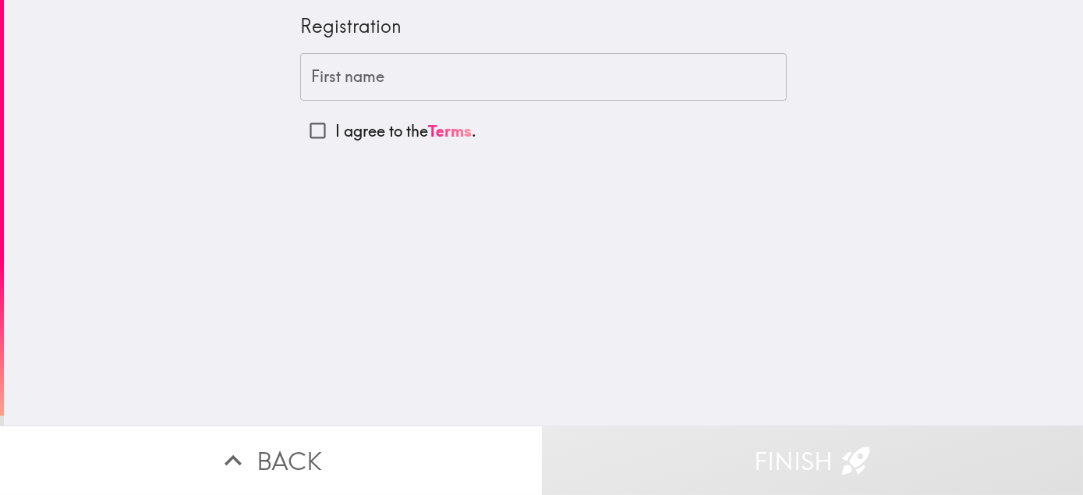
click at [468, 89] on input "First name" at bounding box center [543, 77] width 487 height 48
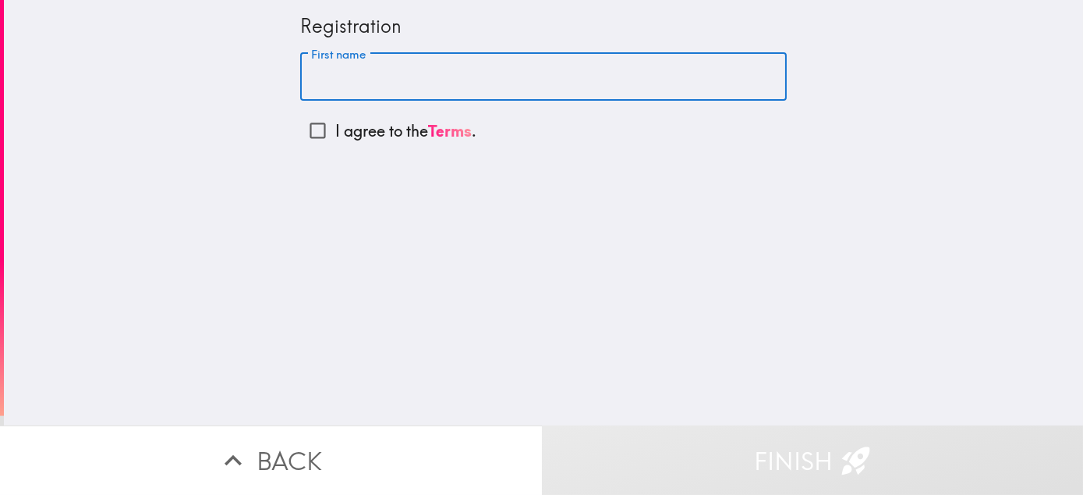
type input "[PERSON_NAME]"
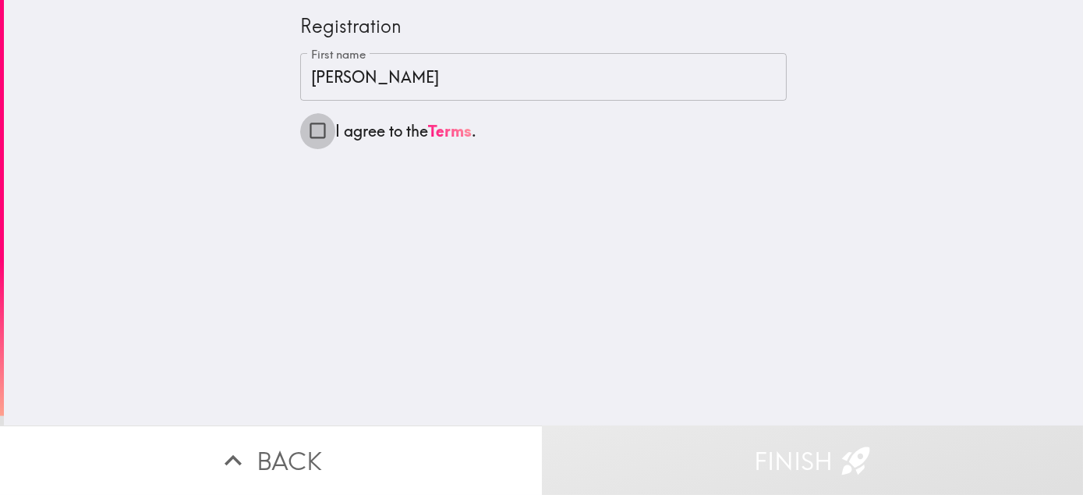
click at [303, 135] on input "I agree to the Terms ." at bounding box center [317, 130] width 35 height 35
checkbox input "true"
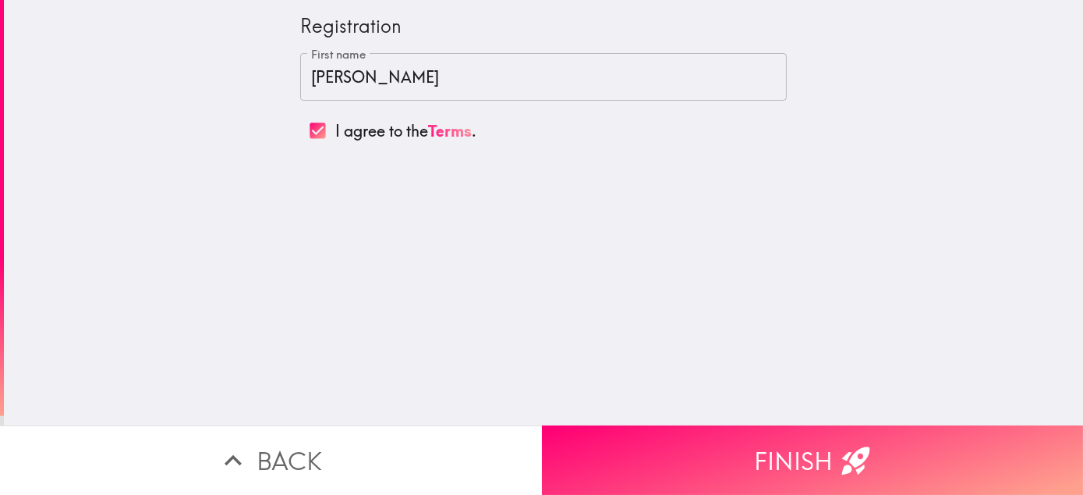
drag, startPoint x: 829, startPoint y: 448, endPoint x: 423, endPoint y: 425, distance: 407.0
click at [821, 448] on button "Finish" at bounding box center [813, 459] width 542 height 69
